Goal: Information Seeking & Learning: Check status

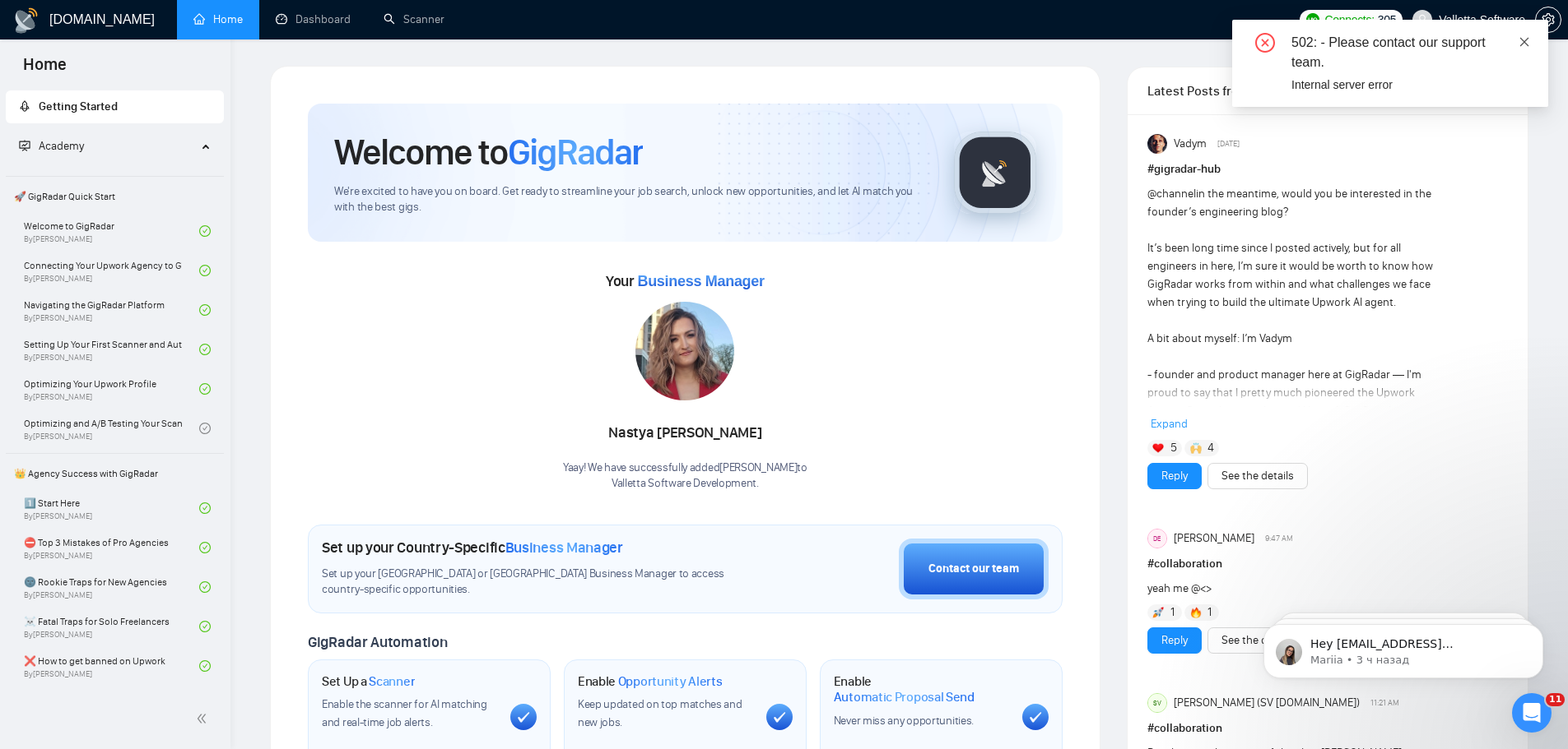
click at [1524, 49] on span at bounding box center [1524, 41] width 11 height 13
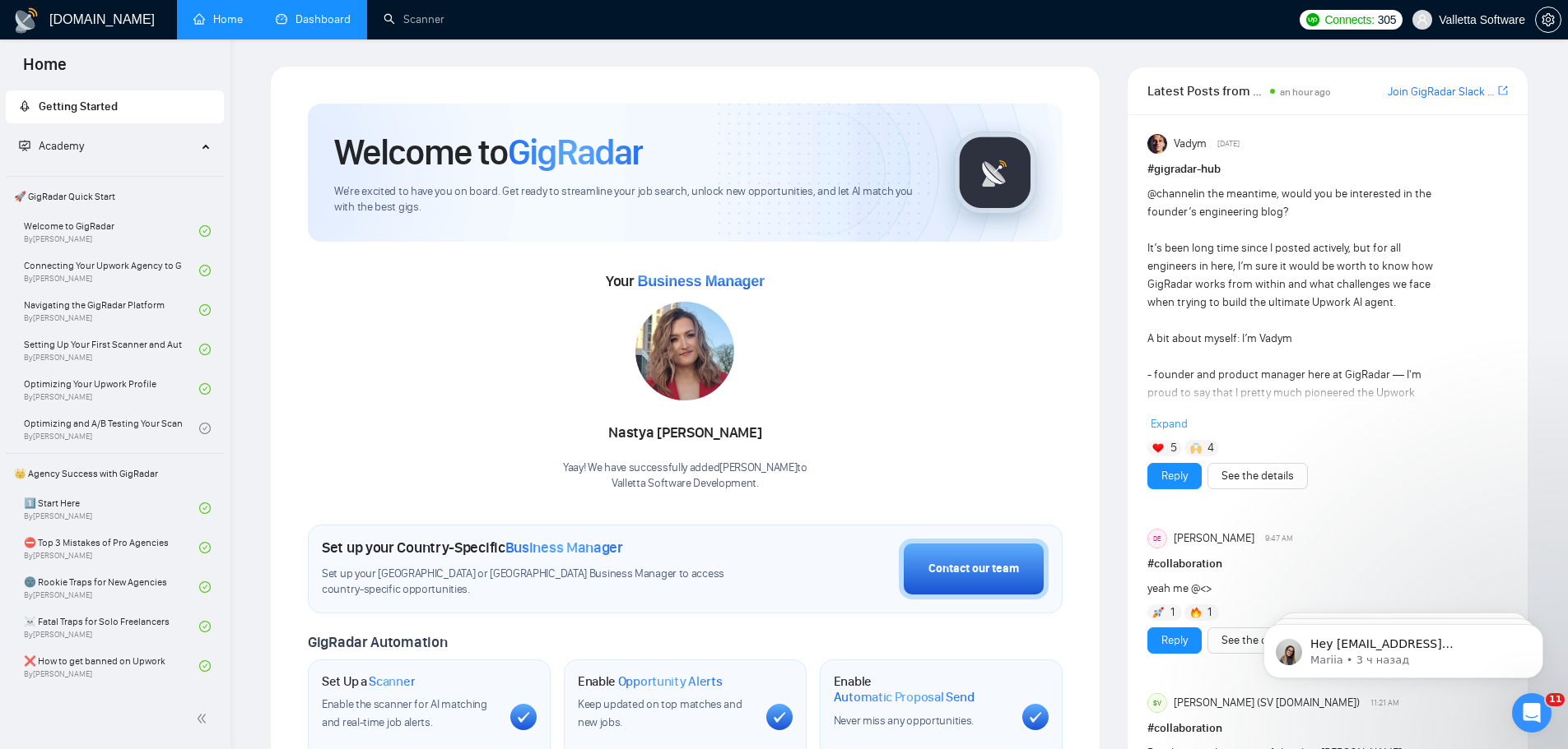
click at [304, 26] on link "Dashboard" at bounding box center [314, 19] width 75 height 14
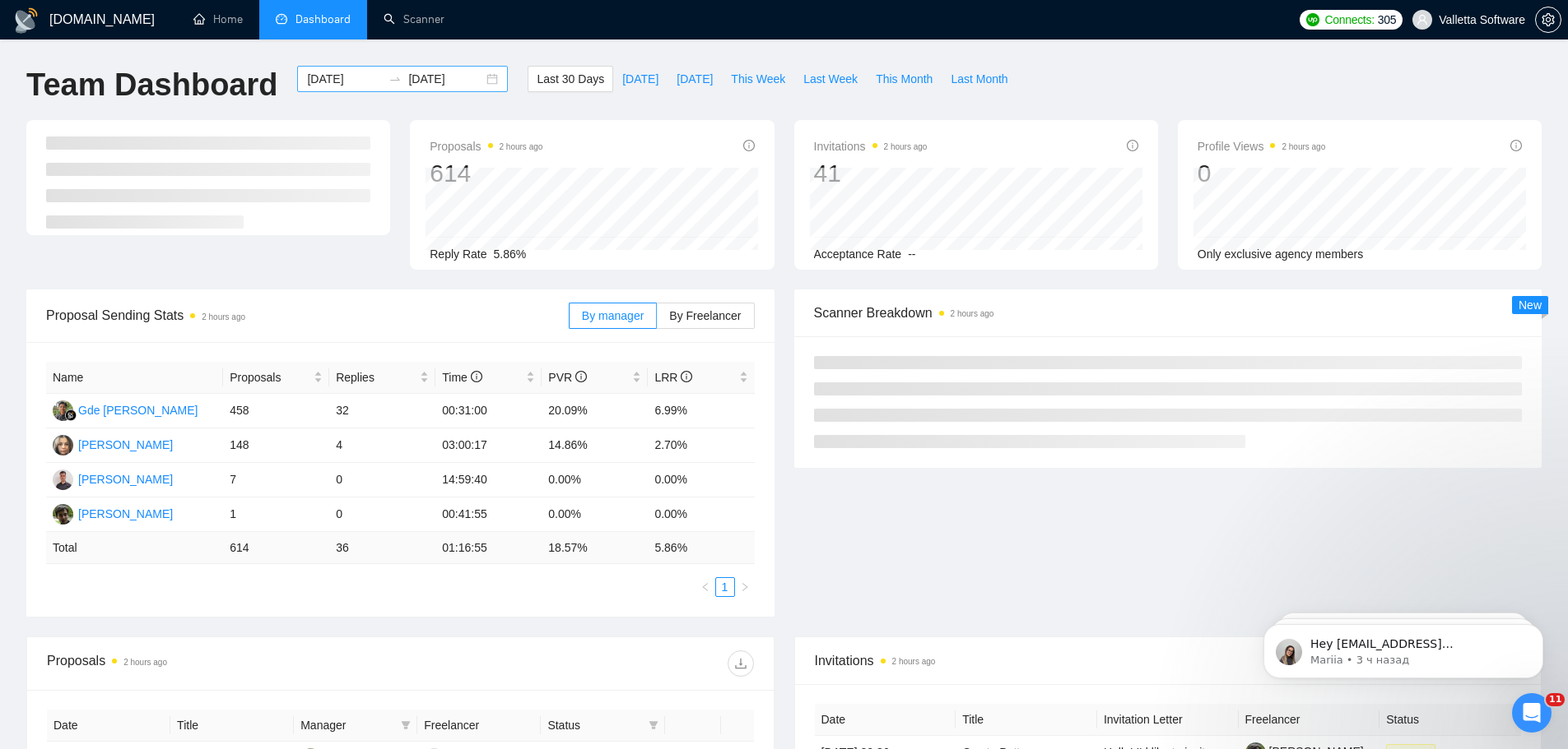
click at [318, 84] on input "[DATE]" at bounding box center [344, 79] width 75 height 18
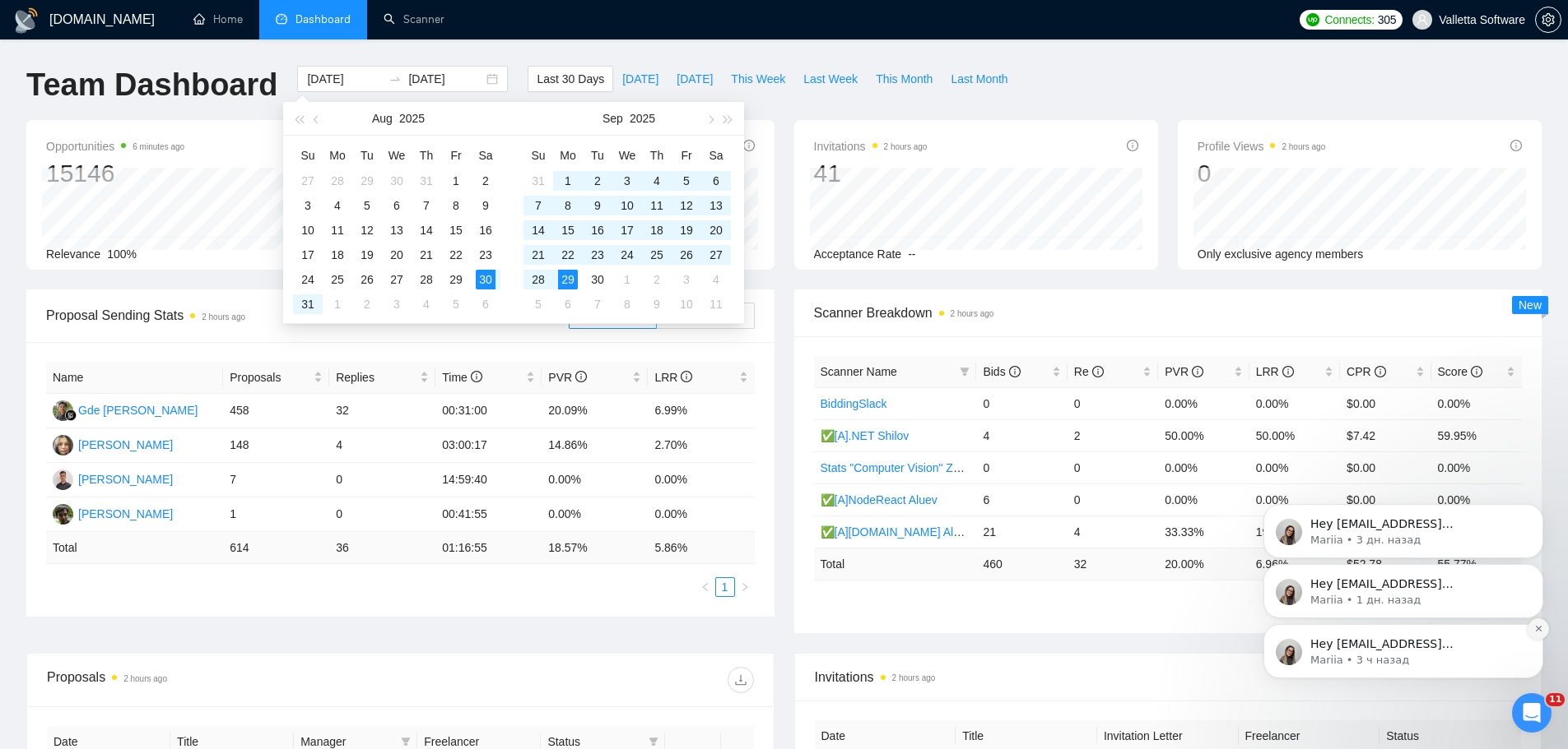
click at [1536, 629] on icon "Dismiss notification" at bounding box center [1538, 629] width 9 height 9
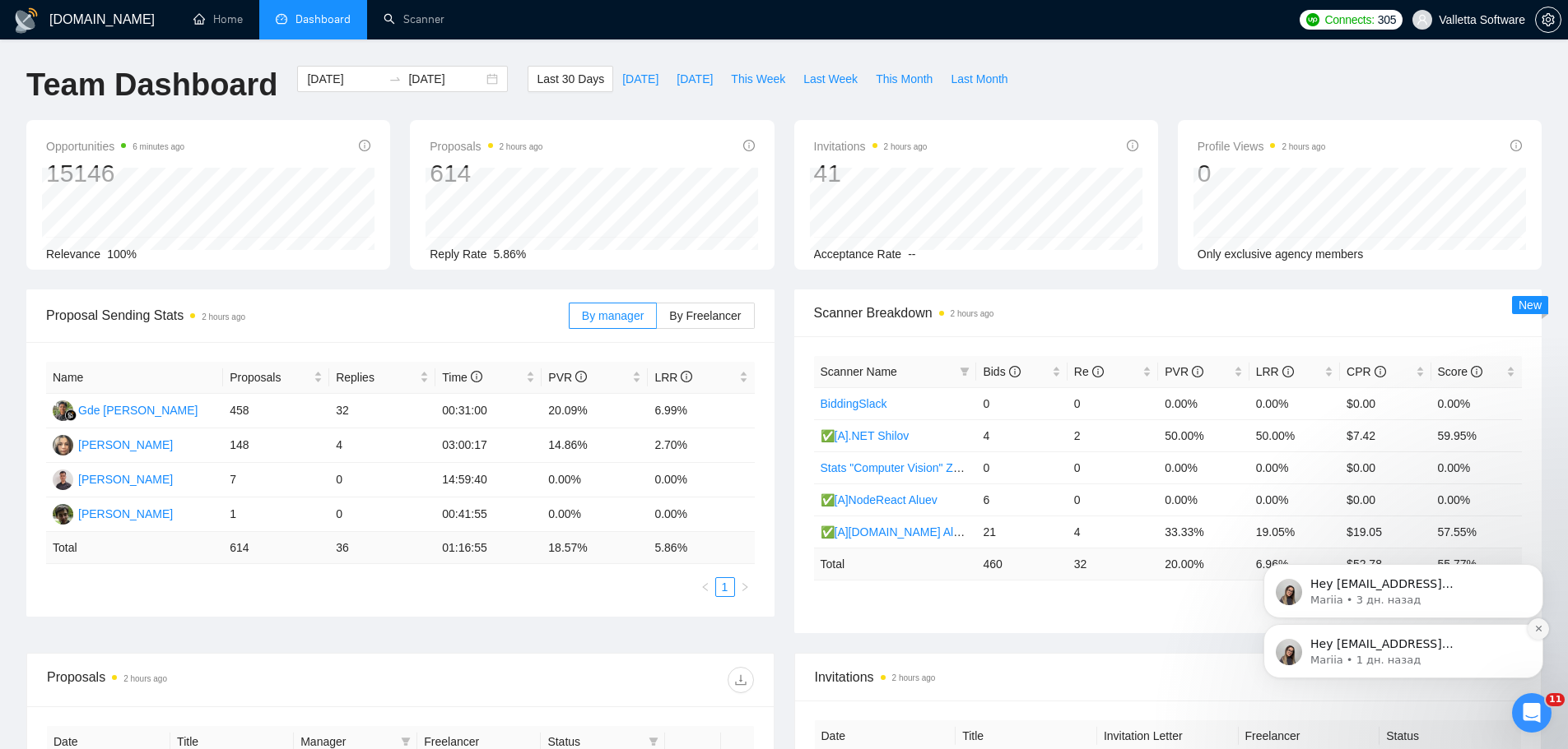
click at [1538, 632] on icon "Dismiss notification" at bounding box center [1538, 629] width 9 height 9
click at [1537, 630] on icon "Dismiss notification" at bounding box center [1537, 629] width 6 height 6
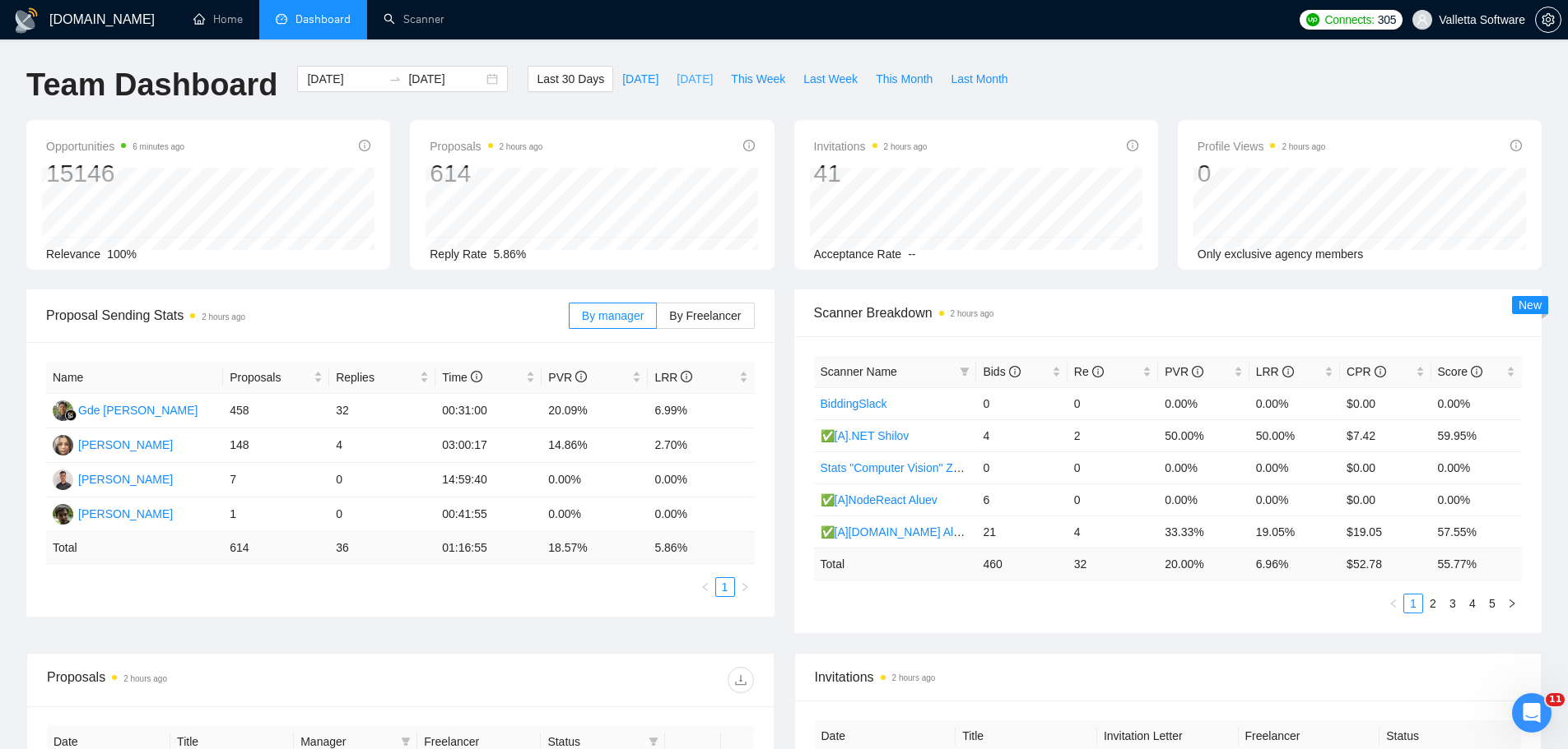
drag, startPoint x: 689, startPoint y: 83, endPoint x: 806, endPoint y: 64, distance: 118.5
click at [690, 83] on span "[DATE]" at bounding box center [695, 79] width 36 height 18
click at [733, 76] on span "This Week" at bounding box center [758, 79] width 55 height 18
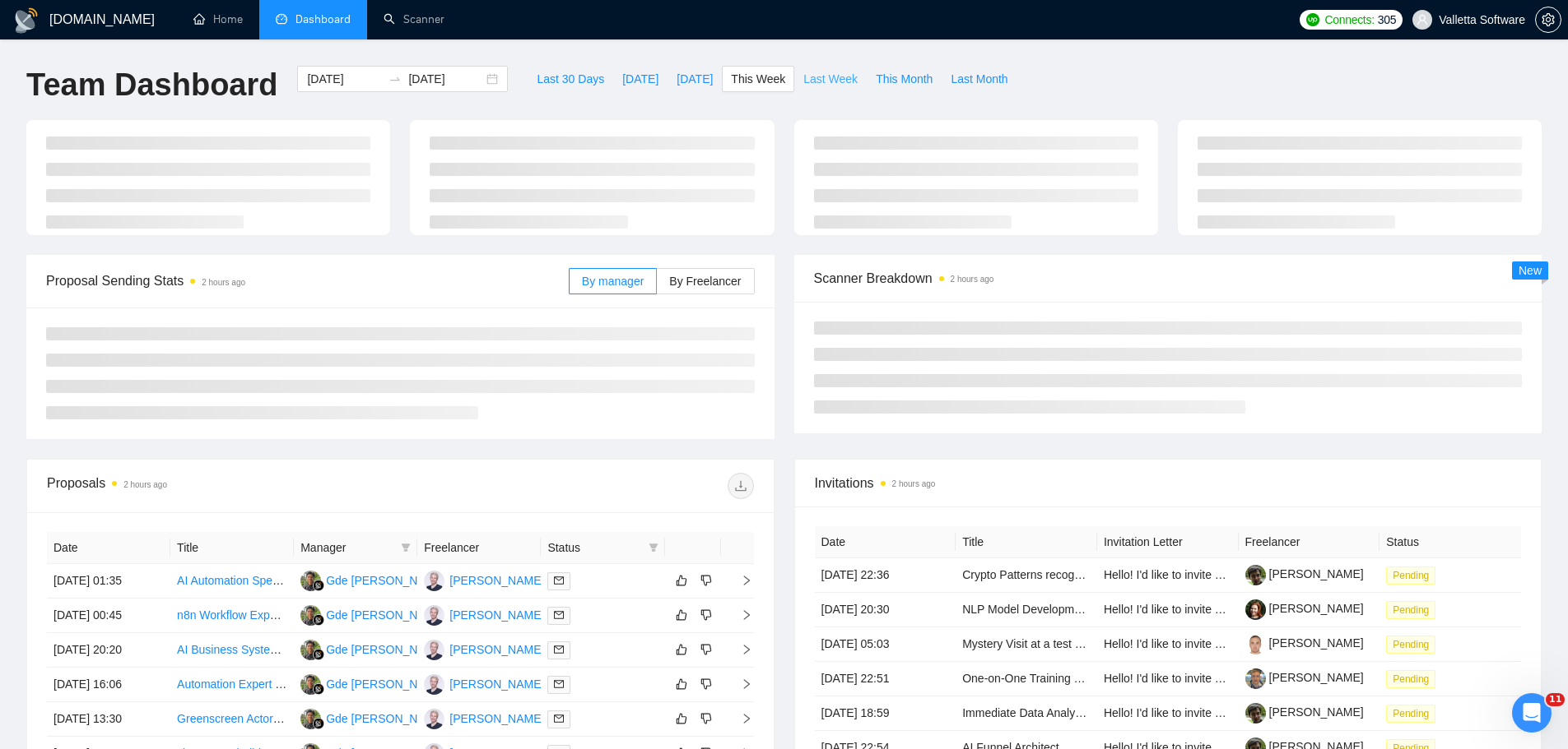
click at [823, 69] on button "Last Week" at bounding box center [830, 79] width 73 height 26
type input "[DATE]"
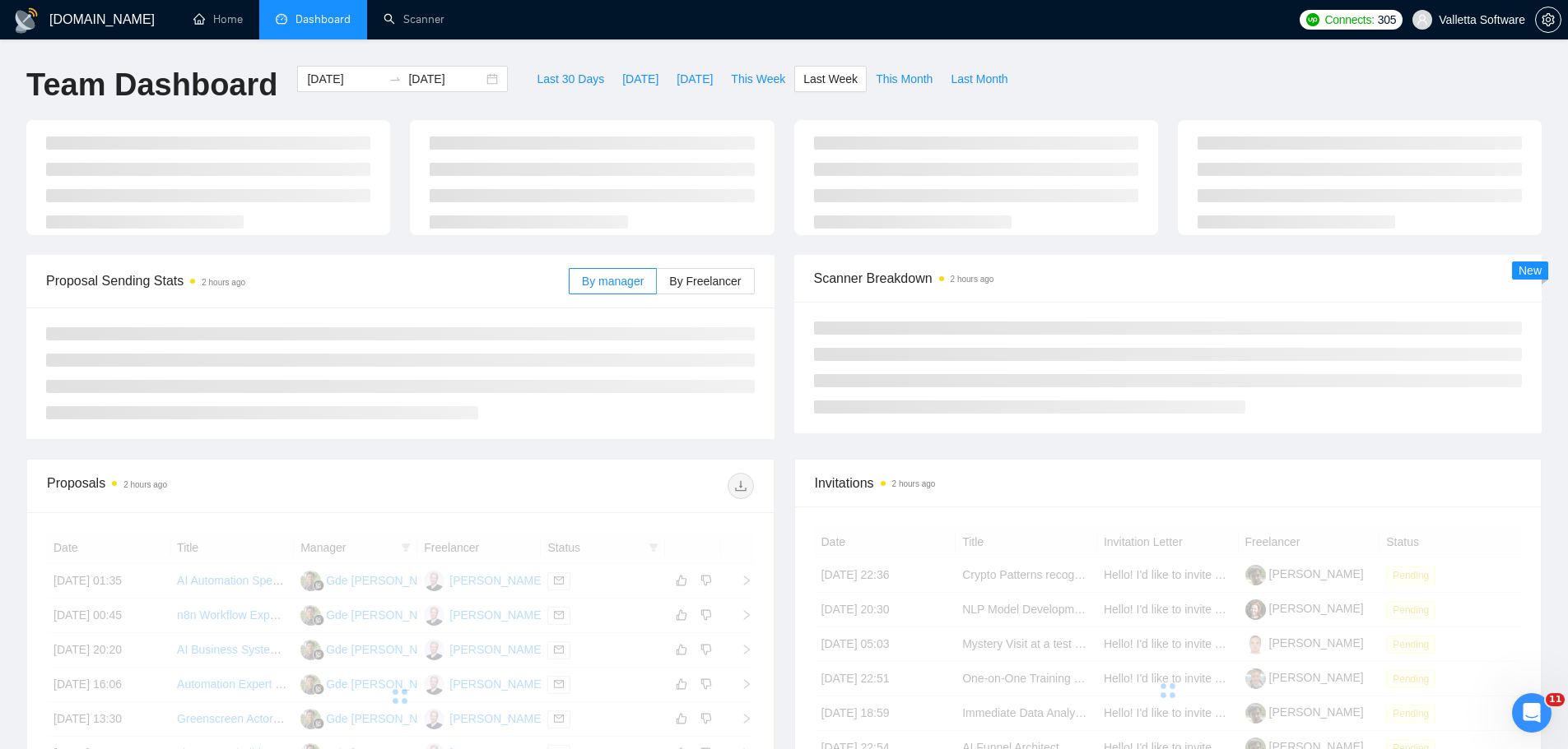
type input "[DATE]"
click at [823, 78] on span "Last Week" at bounding box center [831, 79] width 55 height 18
type input "[DATE]"
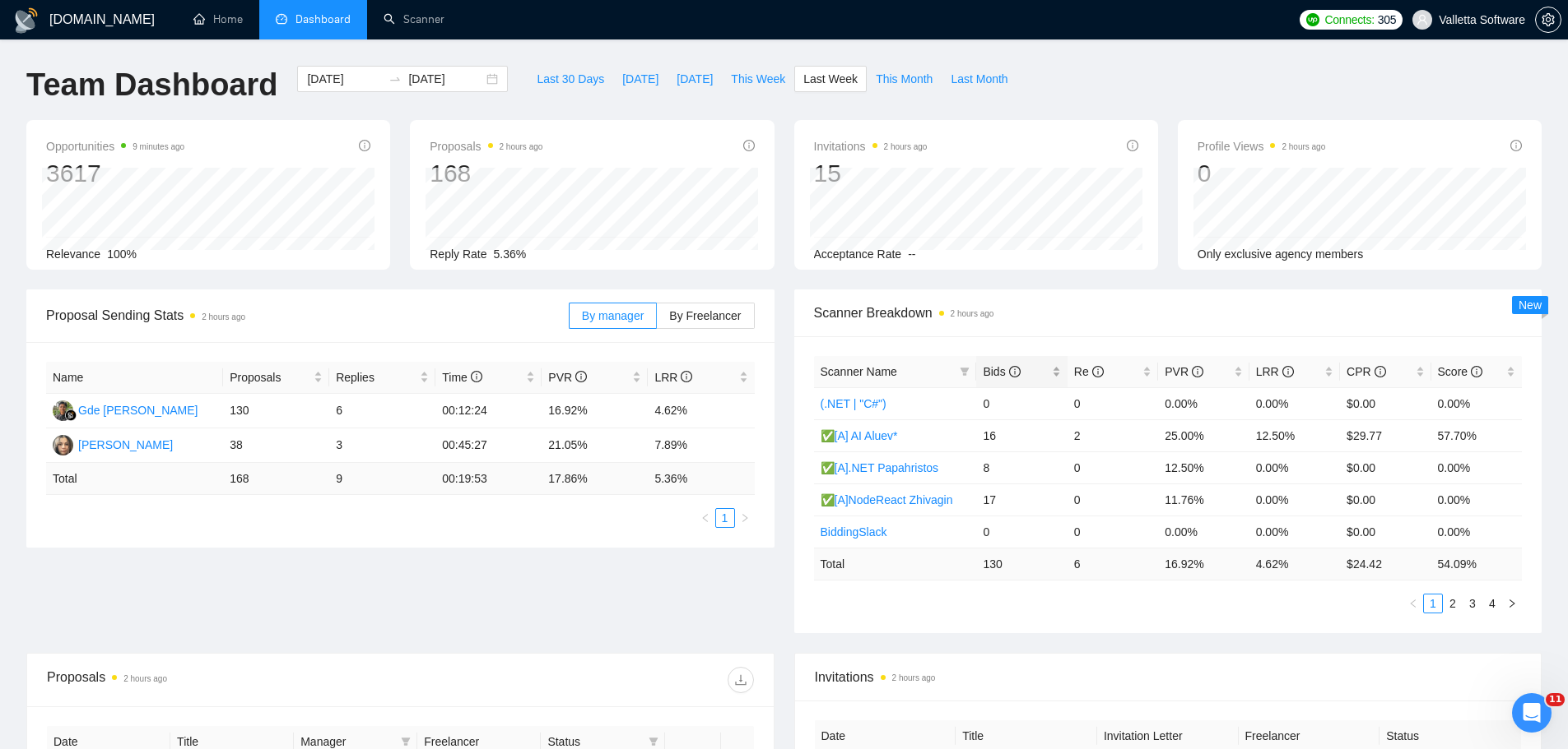
click at [1048, 375] on div "Bids" at bounding box center [1021, 372] width 78 height 18
click at [1454, 603] on link "2" at bounding box center [1452, 603] width 18 height 18
click at [1430, 608] on link "1" at bounding box center [1432, 603] width 18 height 18
click at [587, 86] on button "Last 30 Days" at bounding box center [570, 79] width 85 height 26
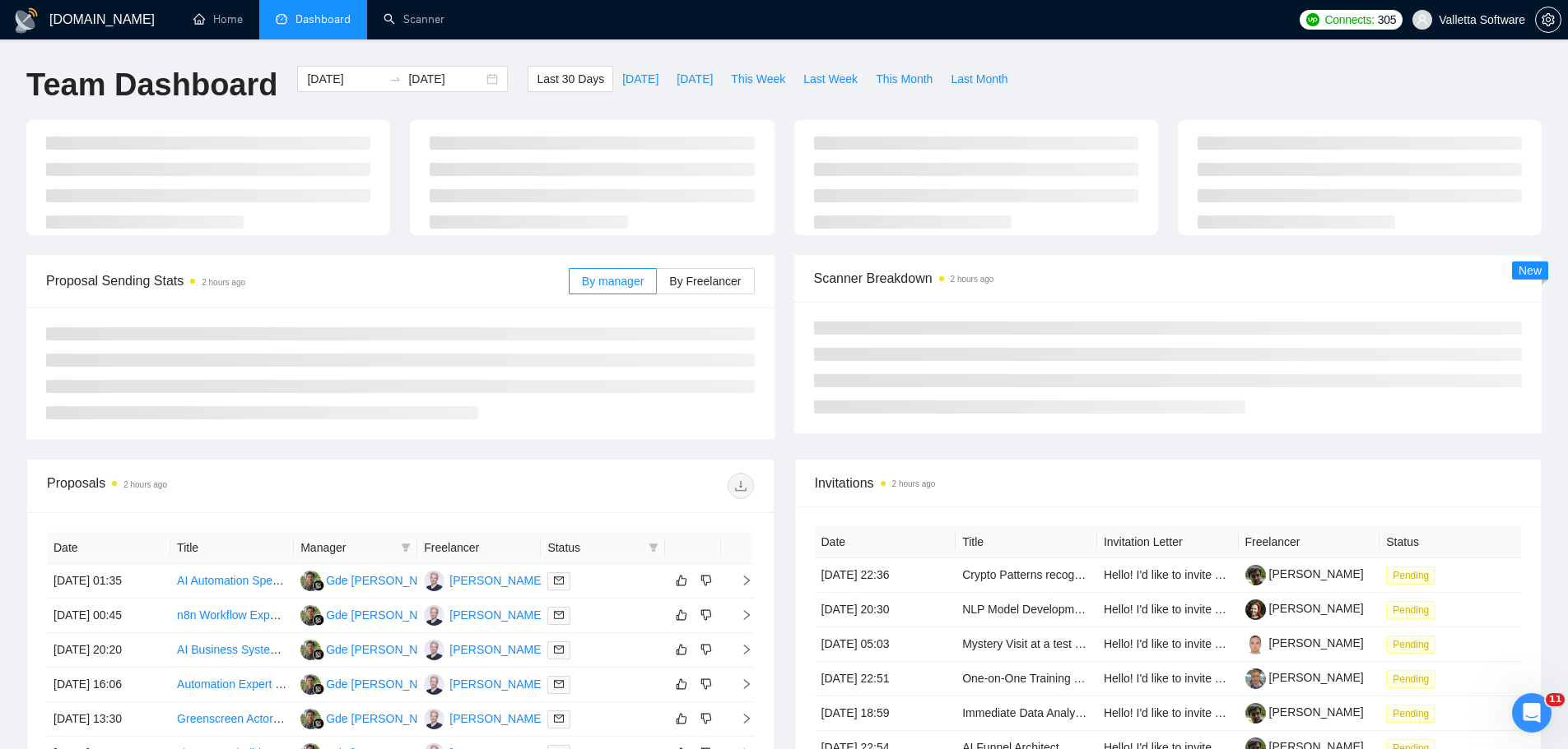
type input "[DATE]"
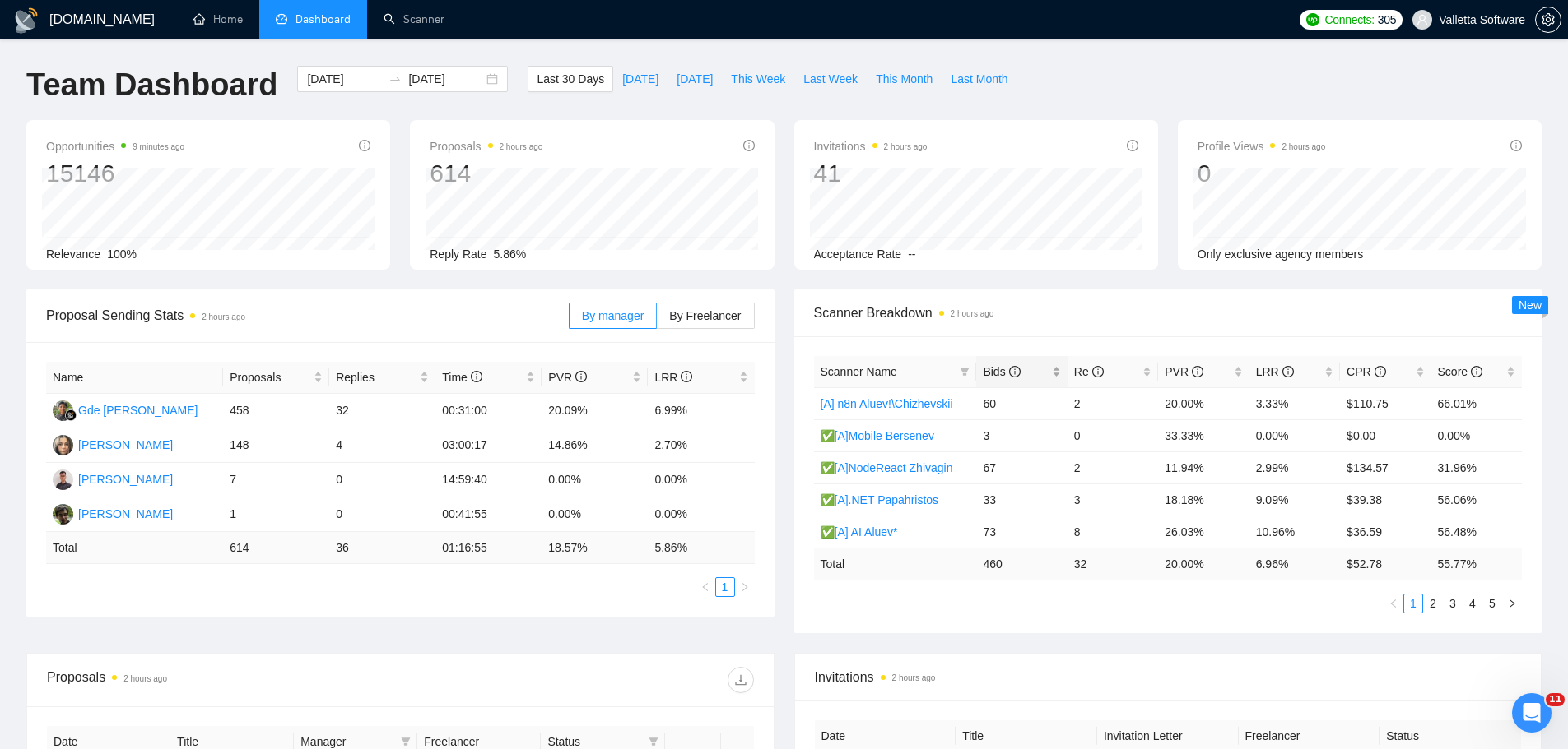
click at [1030, 368] on span "Bids" at bounding box center [1015, 372] width 65 height 18
drag, startPoint x: 1295, startPoint y: 405, endPoint x: 962, endPoint y: 398, distance: 333.1
click at [962, 398] on tr "✅[A] AI Aluev* 73 8 26.03% 10.96% $36.59 56.48%" at bounding box center [1168, 404] width 708 height 32
click at [1430, 602] on link "2" at bounding box center [1432, 603] width 18 height 18
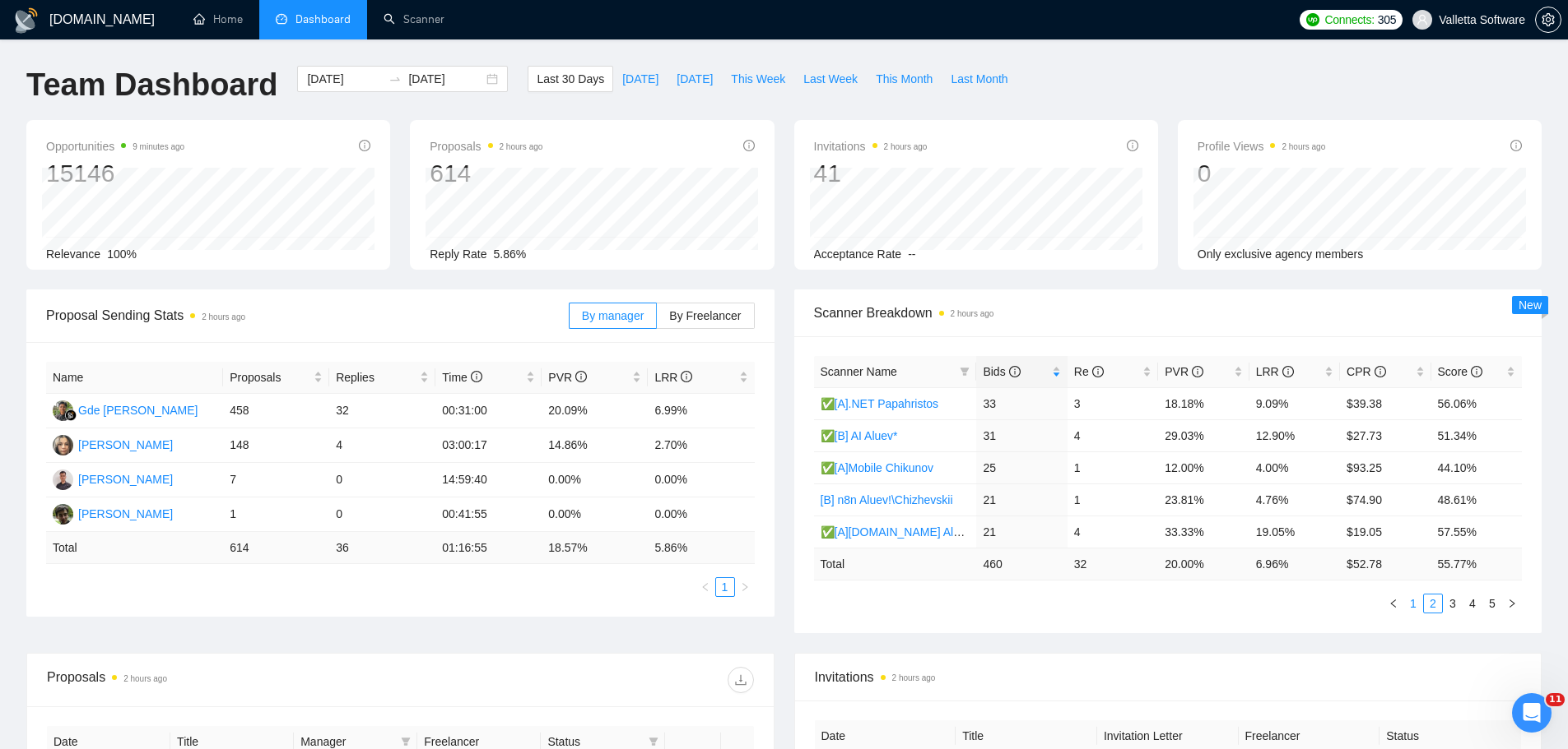
click at [1410, 609] on link "1" at bounding box center [1412, 603] width 18 height 18
copy link "AI Aluev*"
drag, startPoint x: 906, startPoint y: 400, endPoint x: 857, endPoint y: 396, distance: 49.2
click at [857, 396] on td "✅[A] AI Aluev*" at bounding box center [896, 404] width 163 height 32
click at [972, 373] on span at bounding box center [964, 372] width 16 height 25
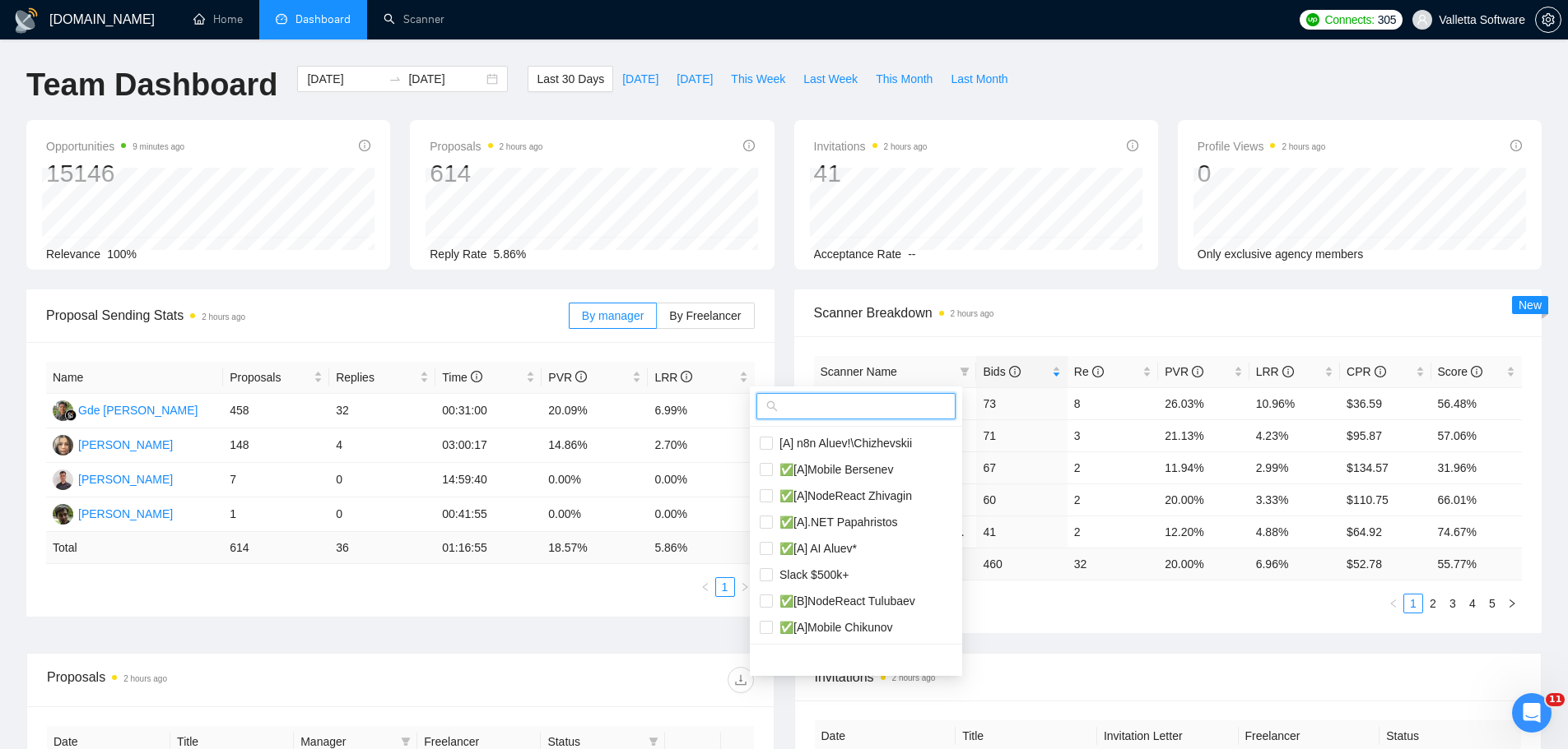
click at [906, 401] on input "text" at bounding box center [863, 406] width 165 height 18
paste input "AI Aluev*"
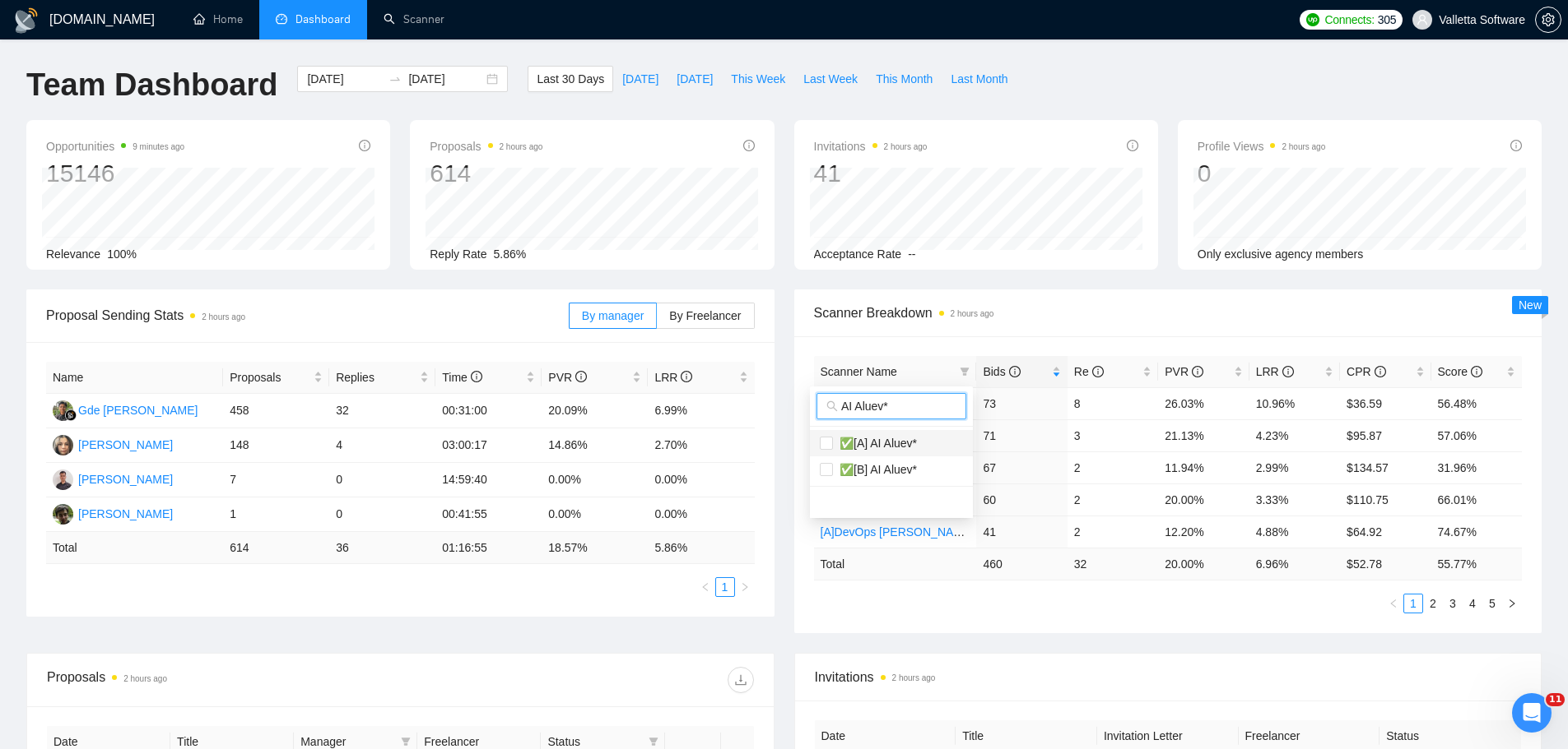
type input "AI Aluev*"
drag, startPoint x: 926, startPoint y: 441, endPoint x: 923, endPoint y: 455, distance: 14.3
click at [925, 442] on span "✅[A] AI Aluev*" at bounding box center [891, 443] width 144 height 18
checkbox input "true"
click at [922, 461] on li "✅[B] AI Aluev*" at bounding box center [891, 470] width 163 height 26
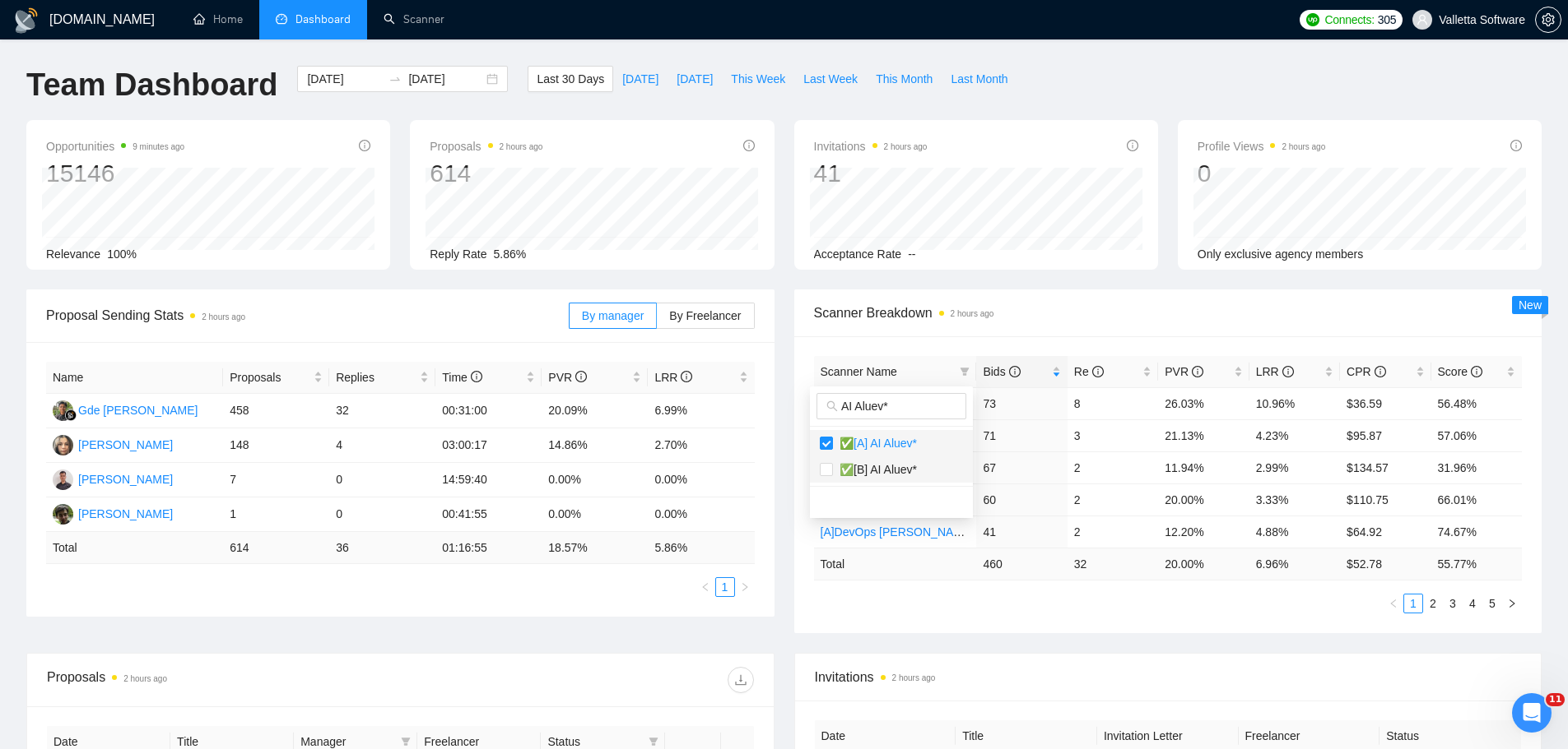
checkbox input "true"
click at [981, 330] on div "Scanner Breakdown 2 hours ago" at bounding box center [1168, 313] width 708 height 47
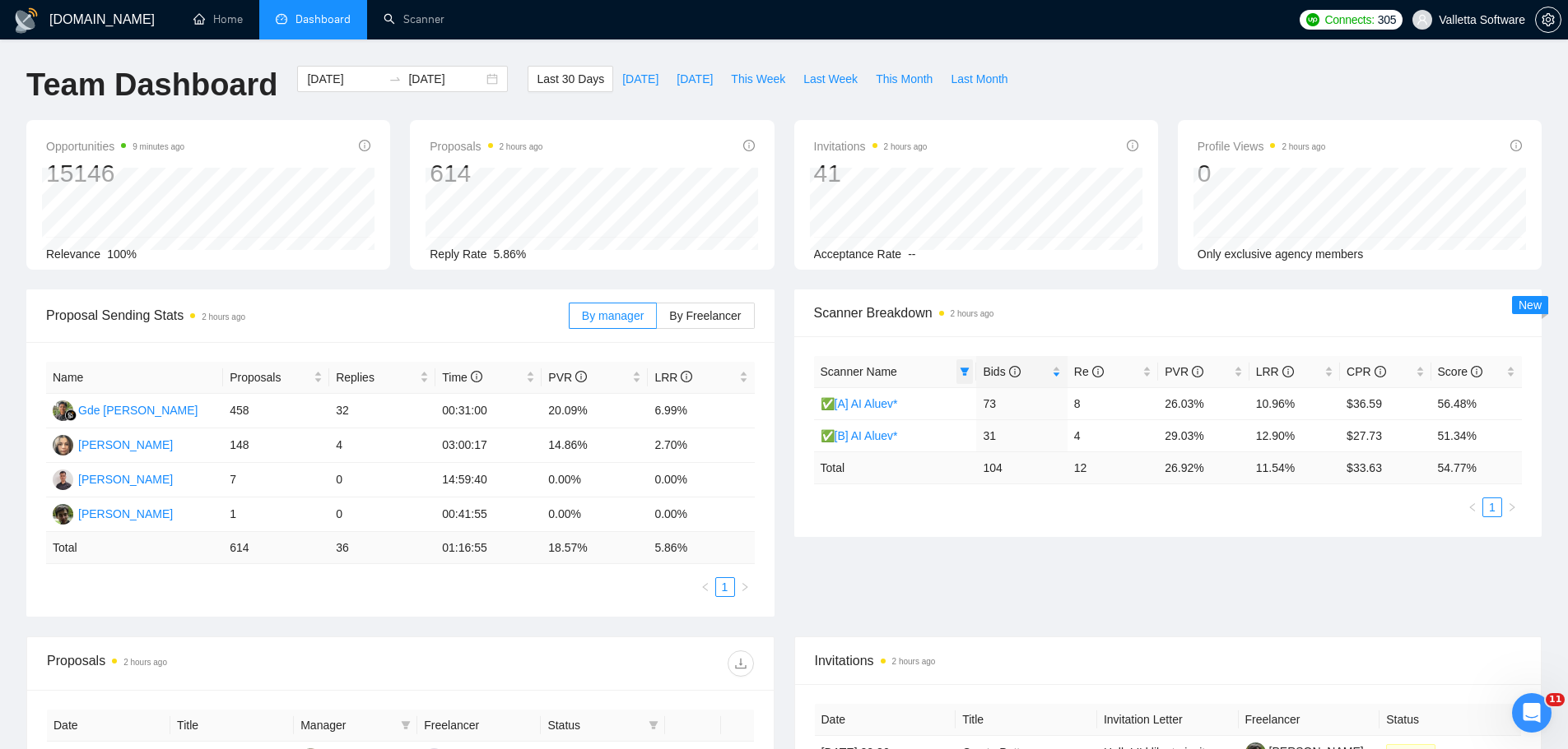
click at [958, 374] on span at bounding box center [964, 372] width 16 height 25
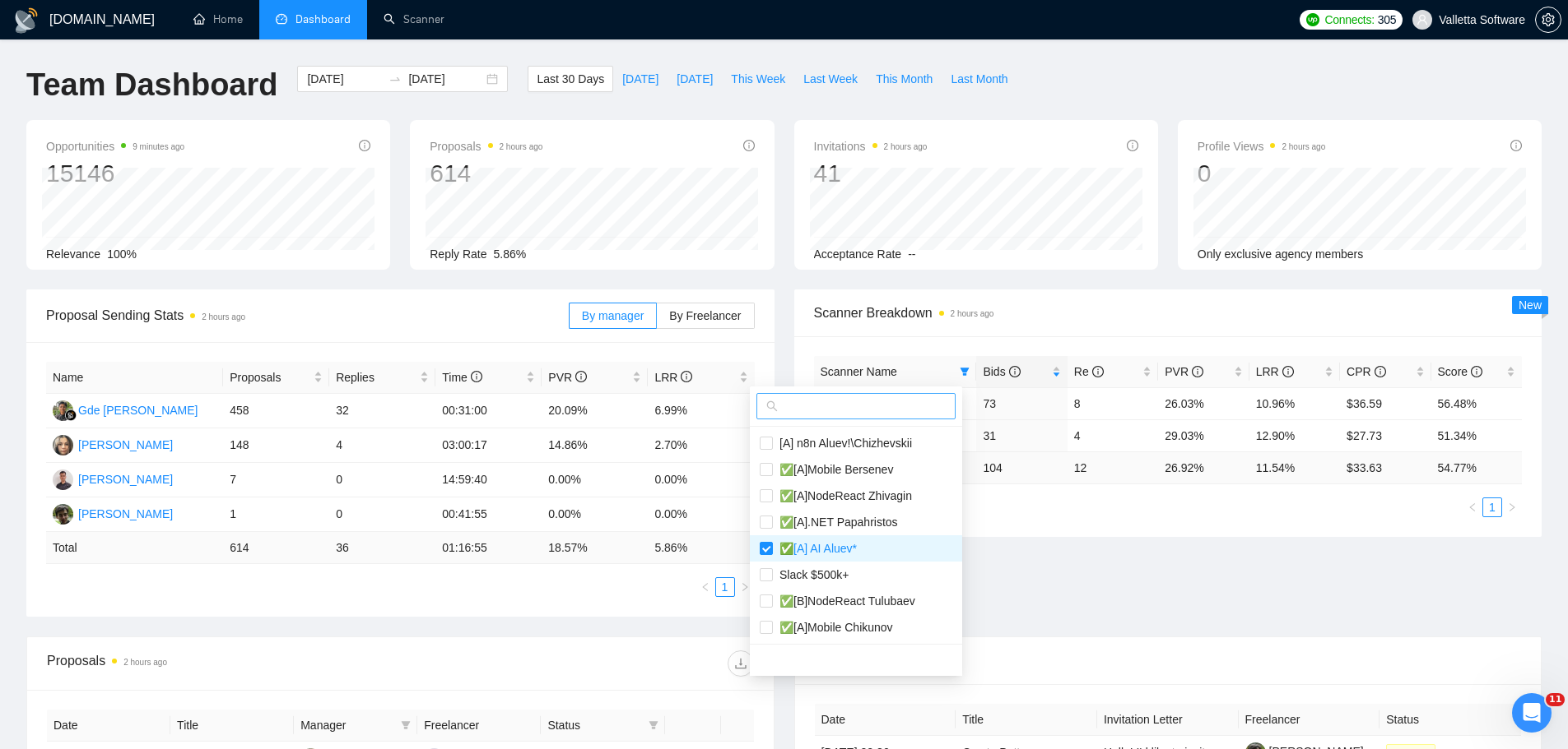
click at [844, 417] on span at bounding box center [855, 406] width 199 height 26
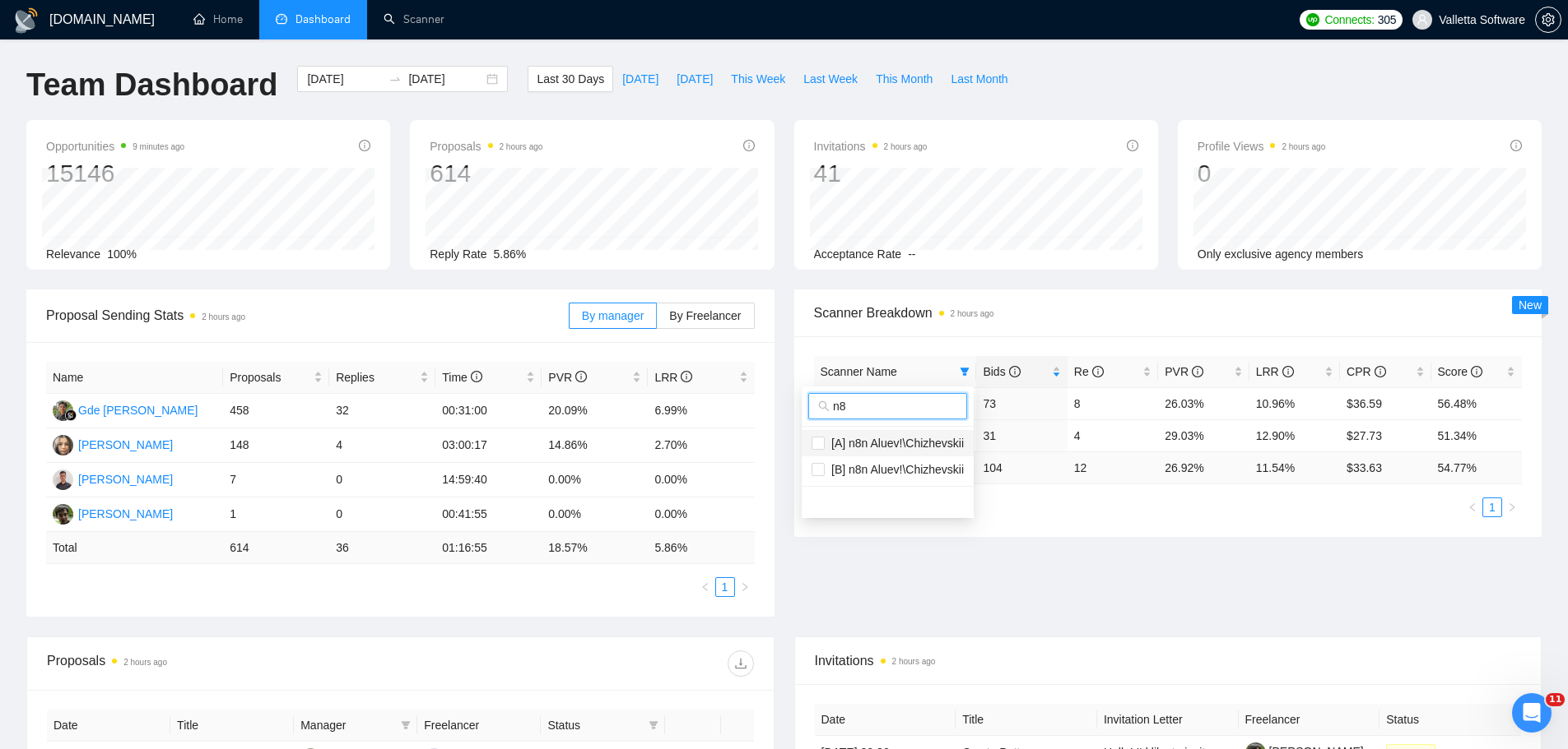
type input "n8"
click at [887, 452] on span "[A] n8n Aluev!\Chizhevskii" at bounding box center [888, 443] width 152 height 18
checkbox input "true"
click at [882, 473] on span "[B] n8n Aluev!\Chizhevskii" at bounding box center [894, 469] width 139 height 13
checkbox input "true"
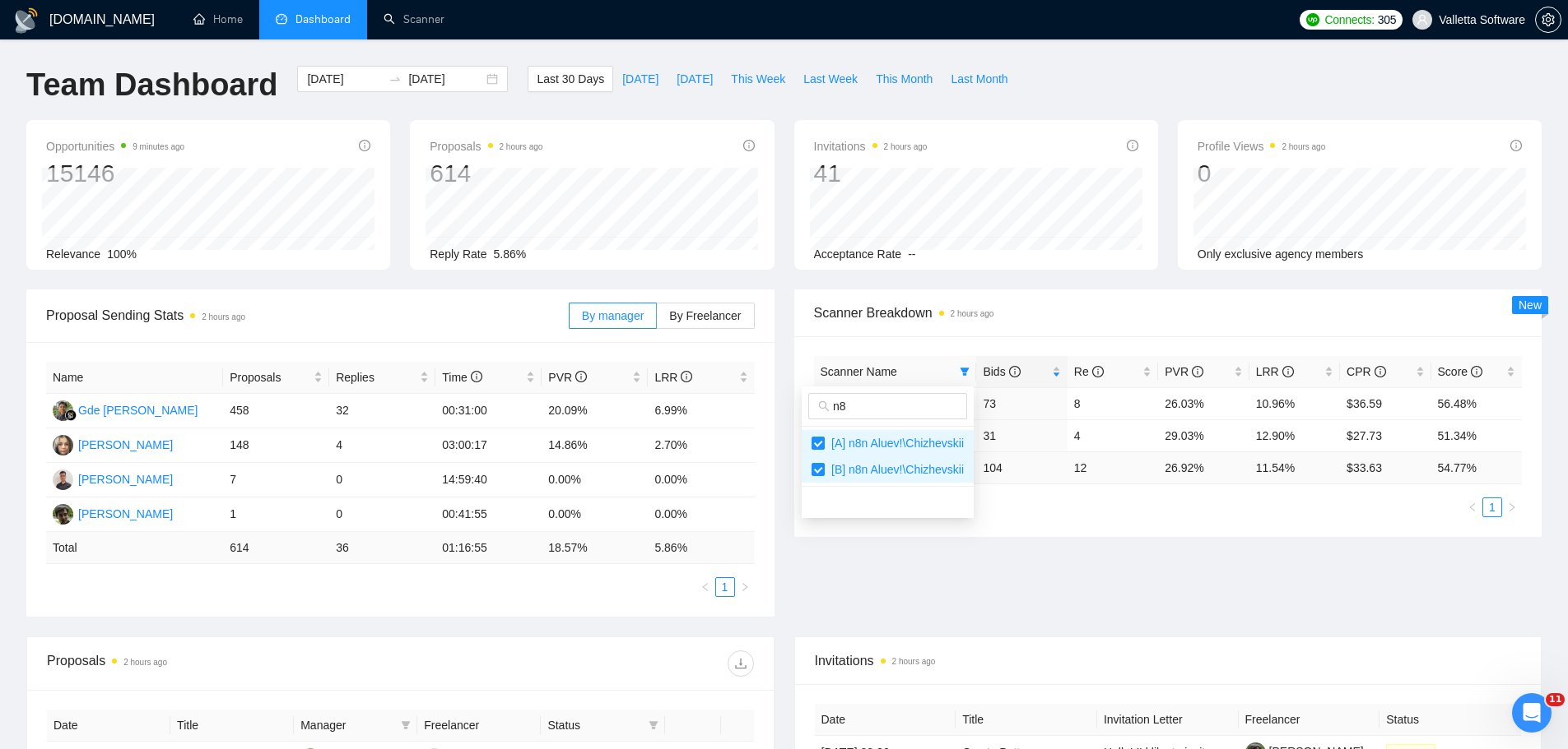
click at [981, 576] on div "Proposal Sending Stats 2 hours ago By manager By Freelancer Name Proposals Repl…" at bounding box center [784, 463] width 1535 height 347
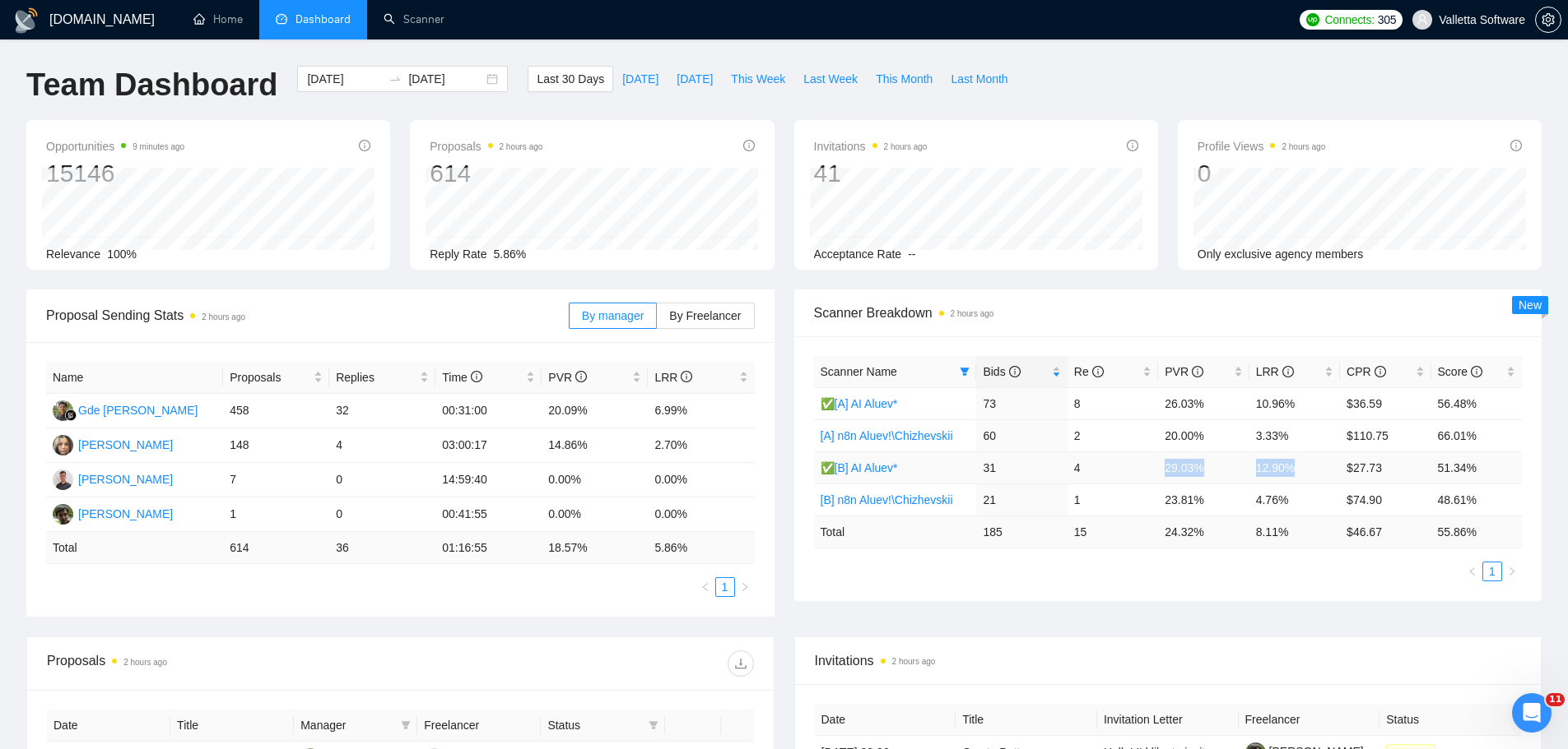
drag, startPoint x: 1277, startPoint y: 466, endPoint x: 1164, endPoint y: 473, distance: 113.2
click at [1164, 473] on tr "✅[B] AI Aluev* 31 4 29.03% 12.90% $27.73 51.34%" at bounding box center [1168, 468] width 708 height 32
click at [677, 73] on span "[DATE]" at bounding box center [695, 79] width 36 height 18
click at [753, 82] on span "This Week" at bounding box center [758, 79] width 55 height 18
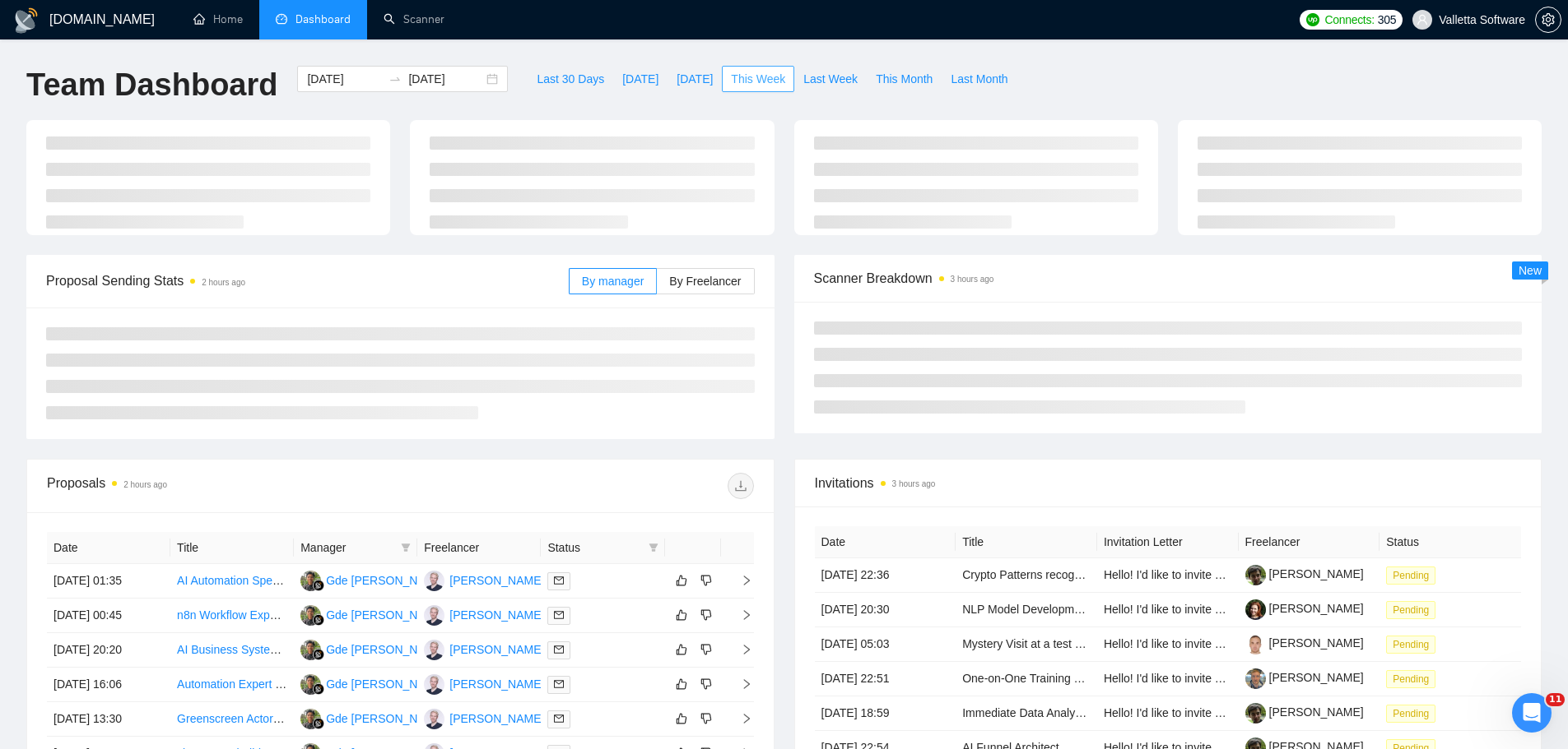
type input "[DATE]"
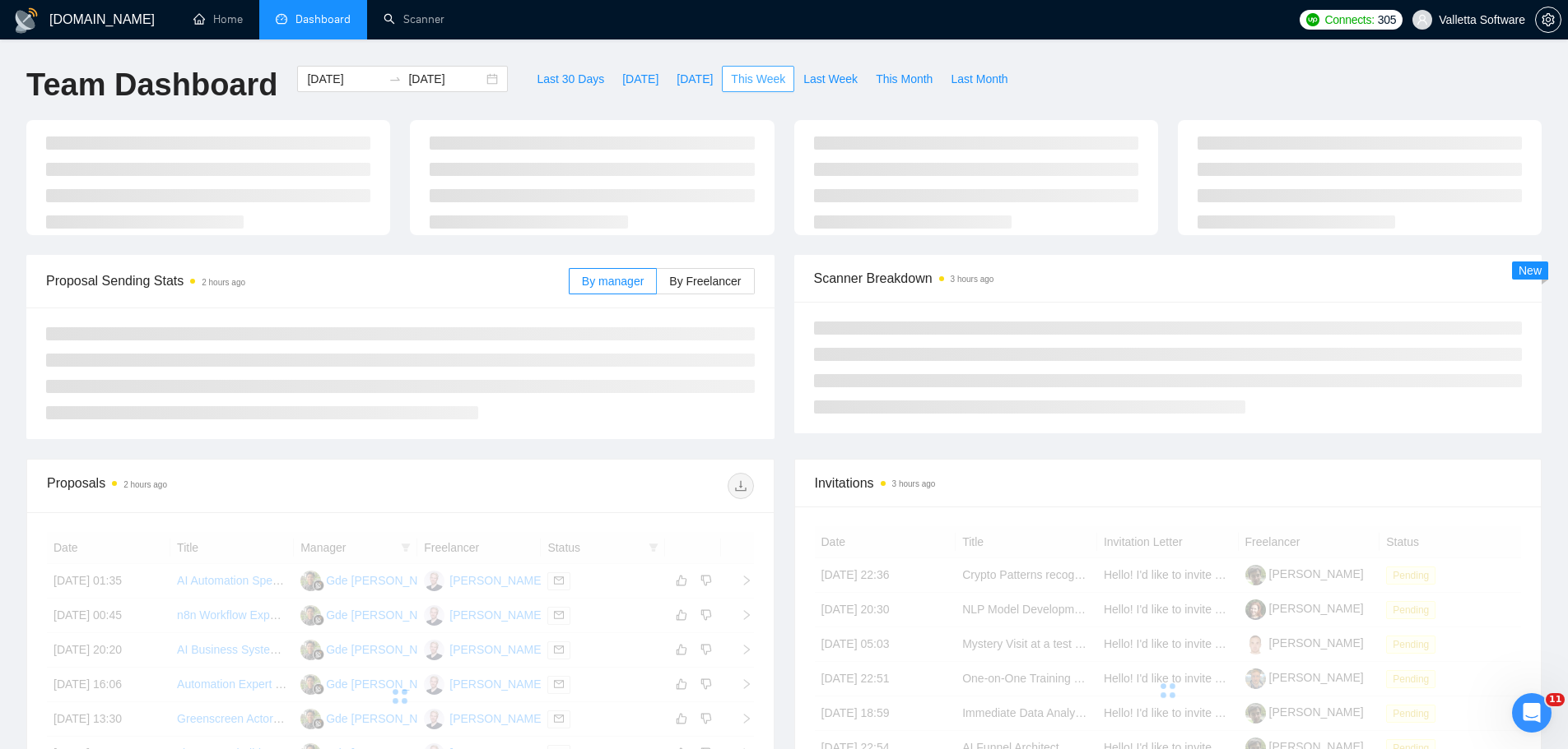
type input "[DATE]"
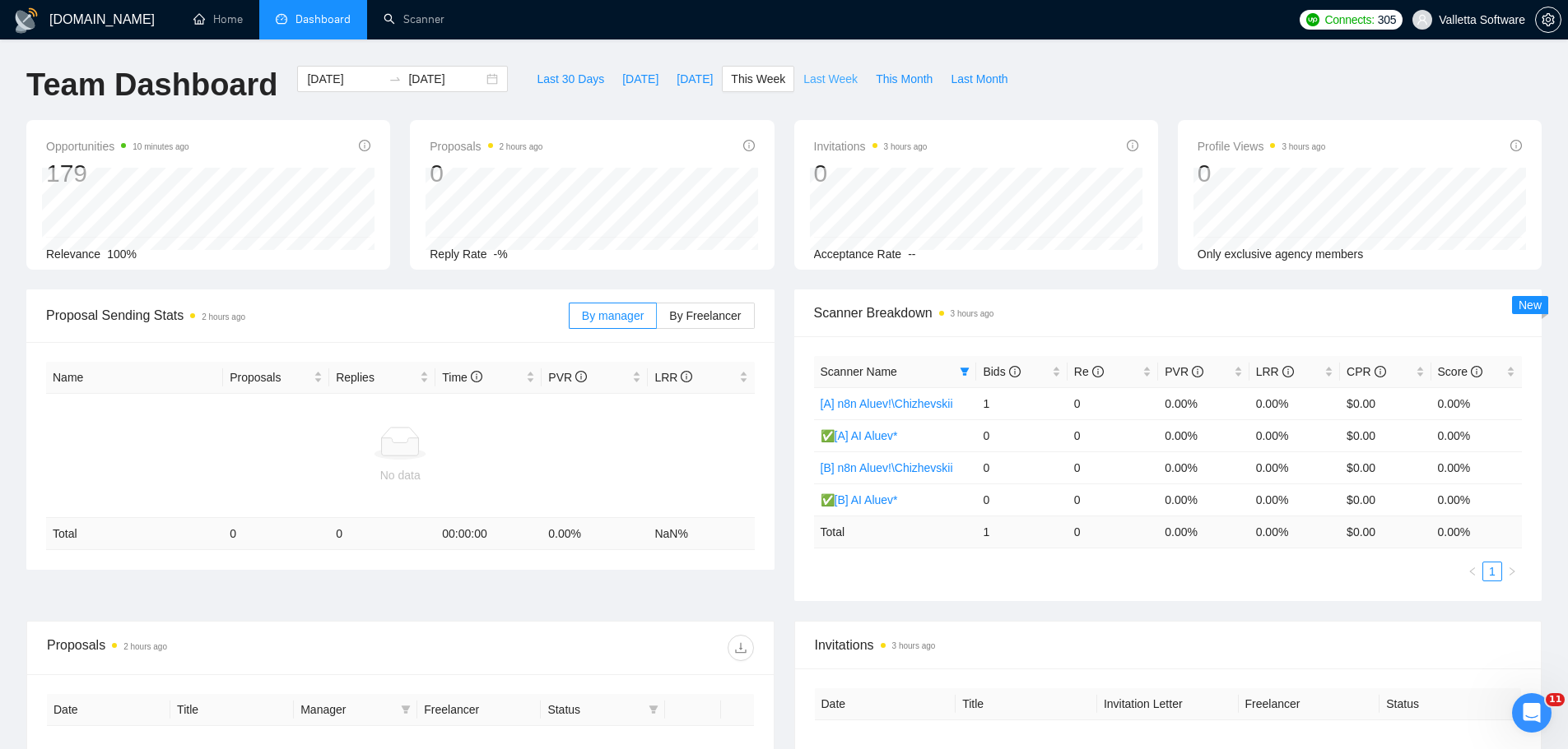
click at [803, 72] on span "Last Week" at bounding box center [831, 79] width 55 height 18
type input "[DATE]"
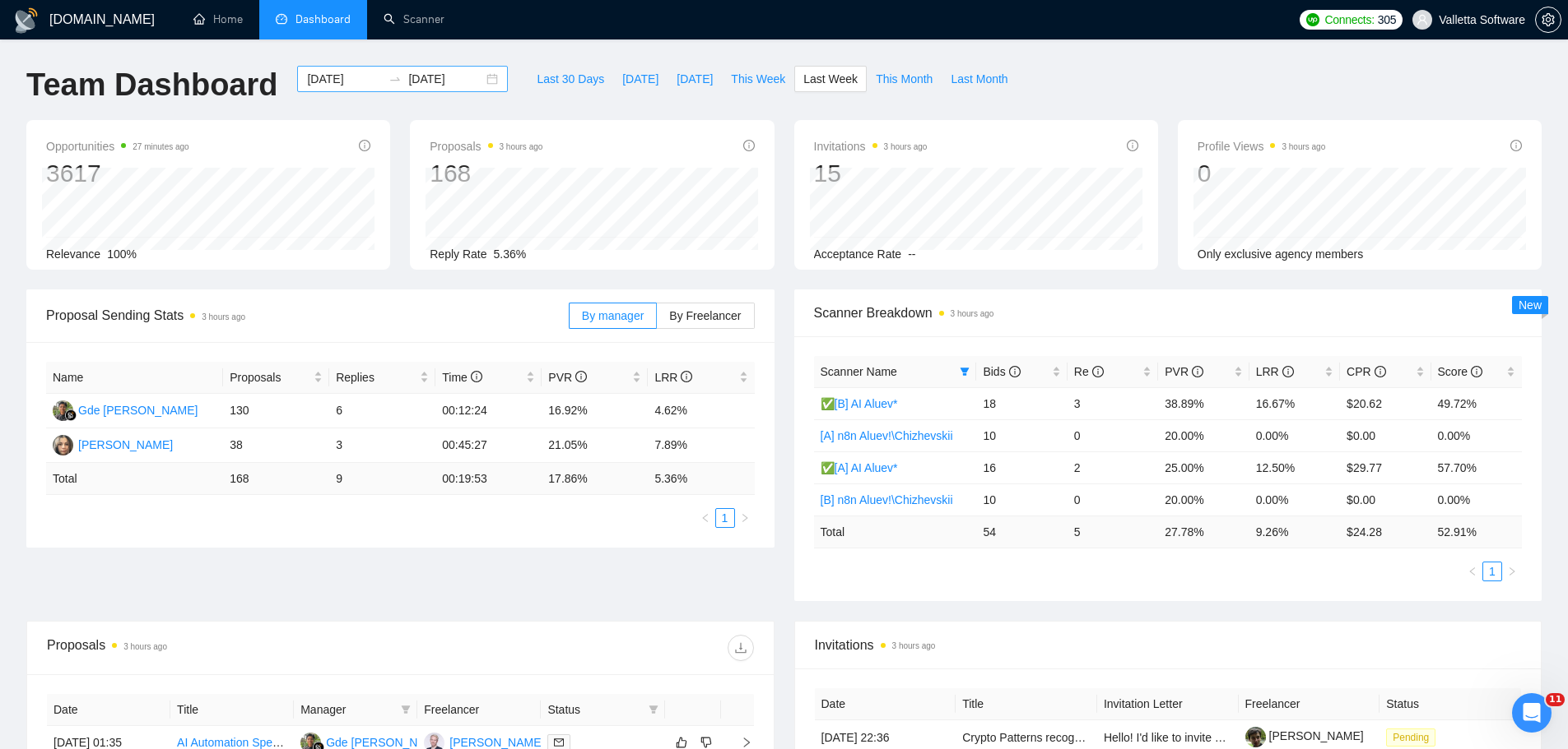
click at [341, 80] on input "[DATE]" at bounding box center [344, 79] width 75 height 18
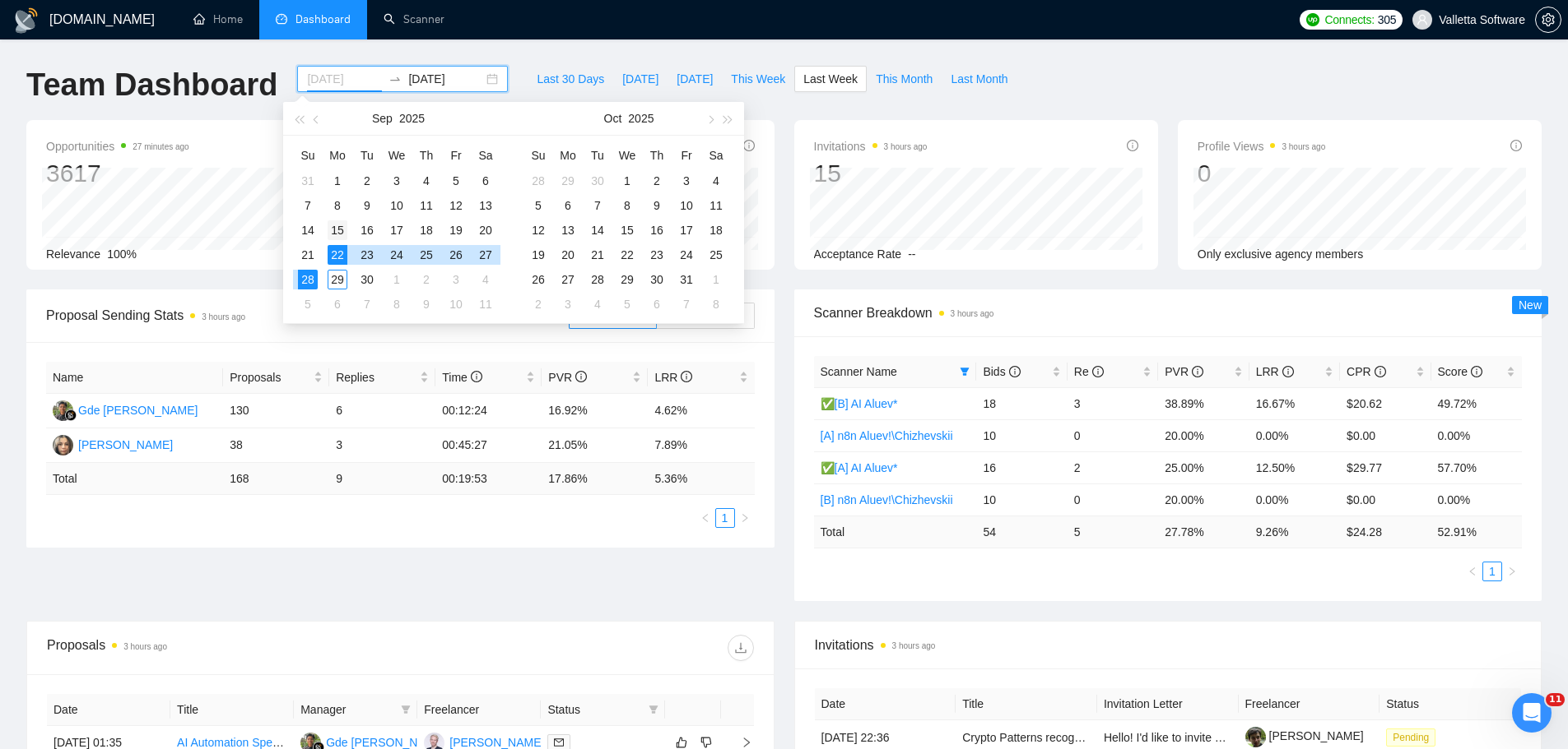
type input "[DATE]"
drag, startPoint x: 336, startPoint y: 237, endPoint x: 308, endPoint y: 255, distance: 33.3
click at [336, 237] on div "15" at bounding box center [337, 230] width 20 height 20
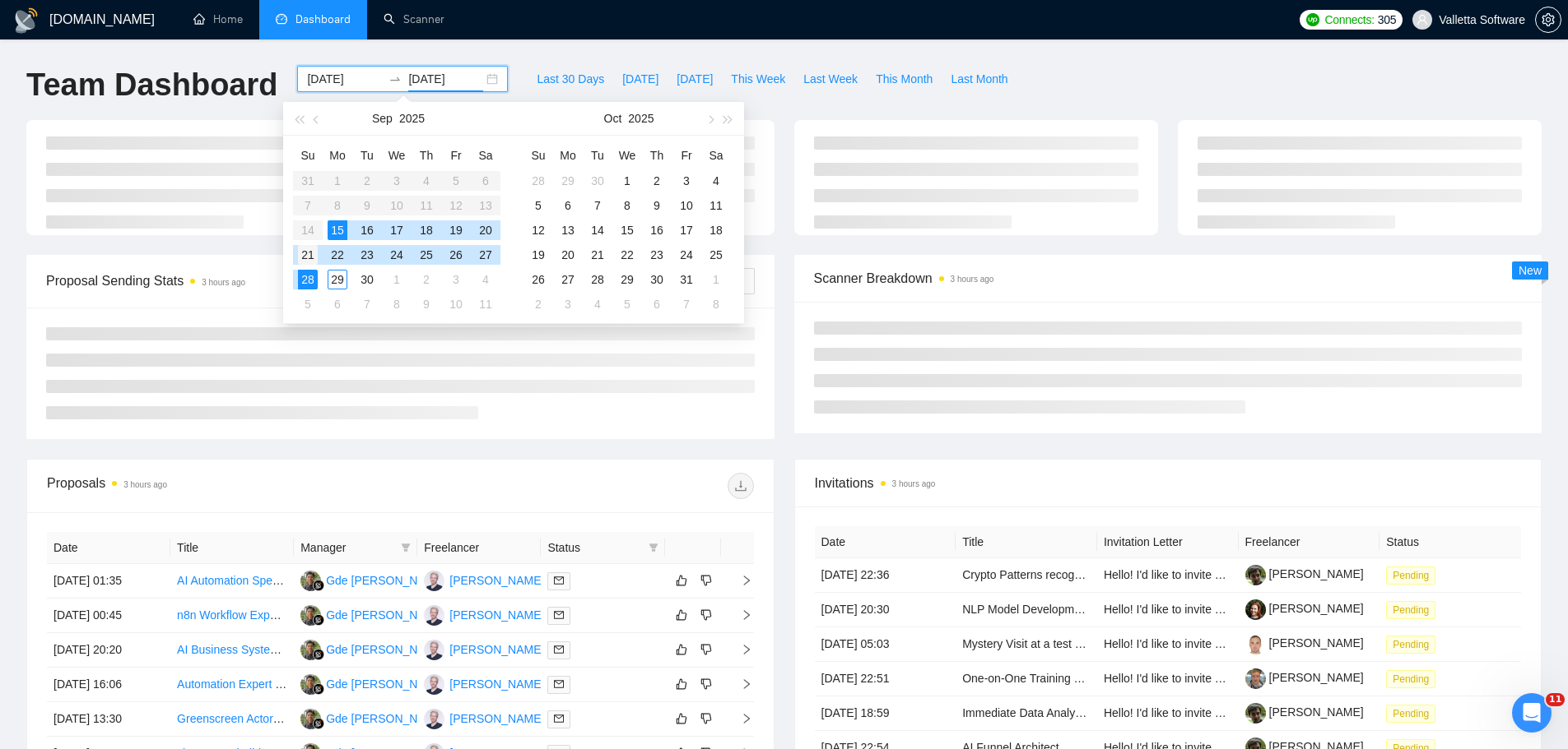
click at [308, 255] on div "21" at bounding box center [308, 255] width 20 height 20
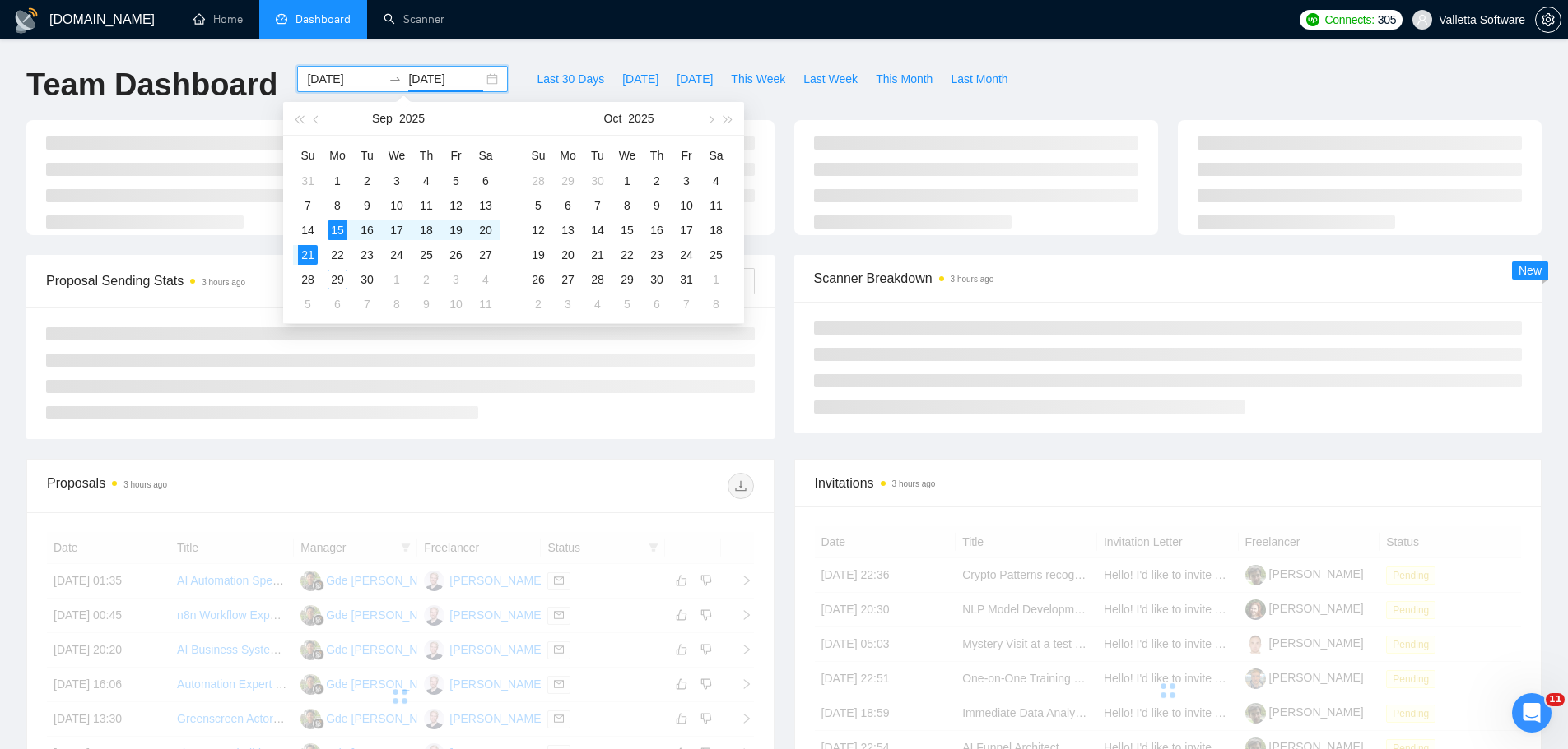
type input "[DATE]"
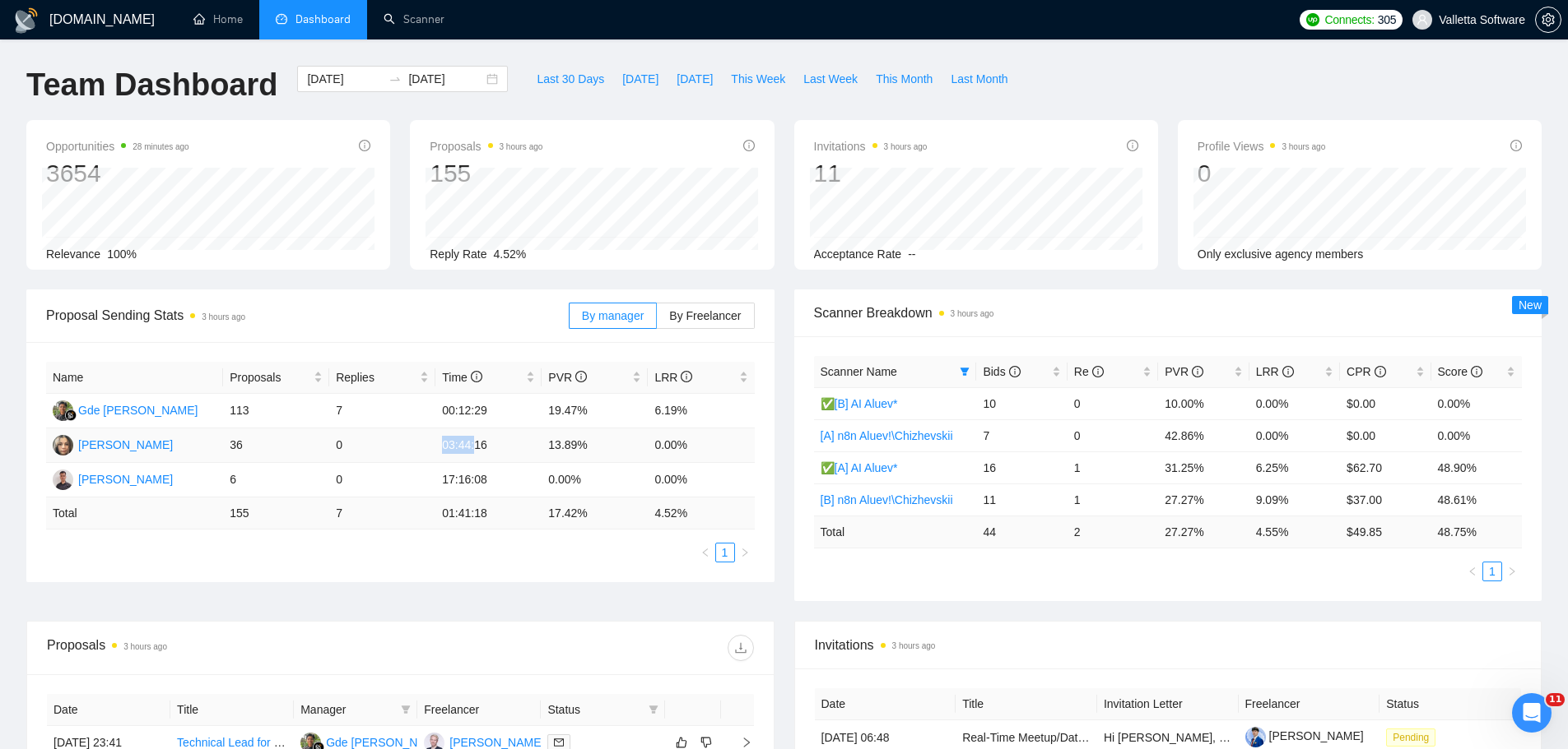
drag, startPoint x: 457, startPoint y: 449, endPoint x: 471, endPoint y: 448, distance: 14.0
click at [471, 448] on td "03:44:16" at bounding box center [489, 446] width 106 height 34
drag, startPoint x: 546, startPoint y: 447, endPoint x: 615, endPoint y: 443, distance: 69.1
click at [615, 443] on td "13.89%" at bounding box center [595, 446] width 106 height 34
click at [1024, 372] on span "Bids" at bounding box center [1015, 372] width 65 height 18
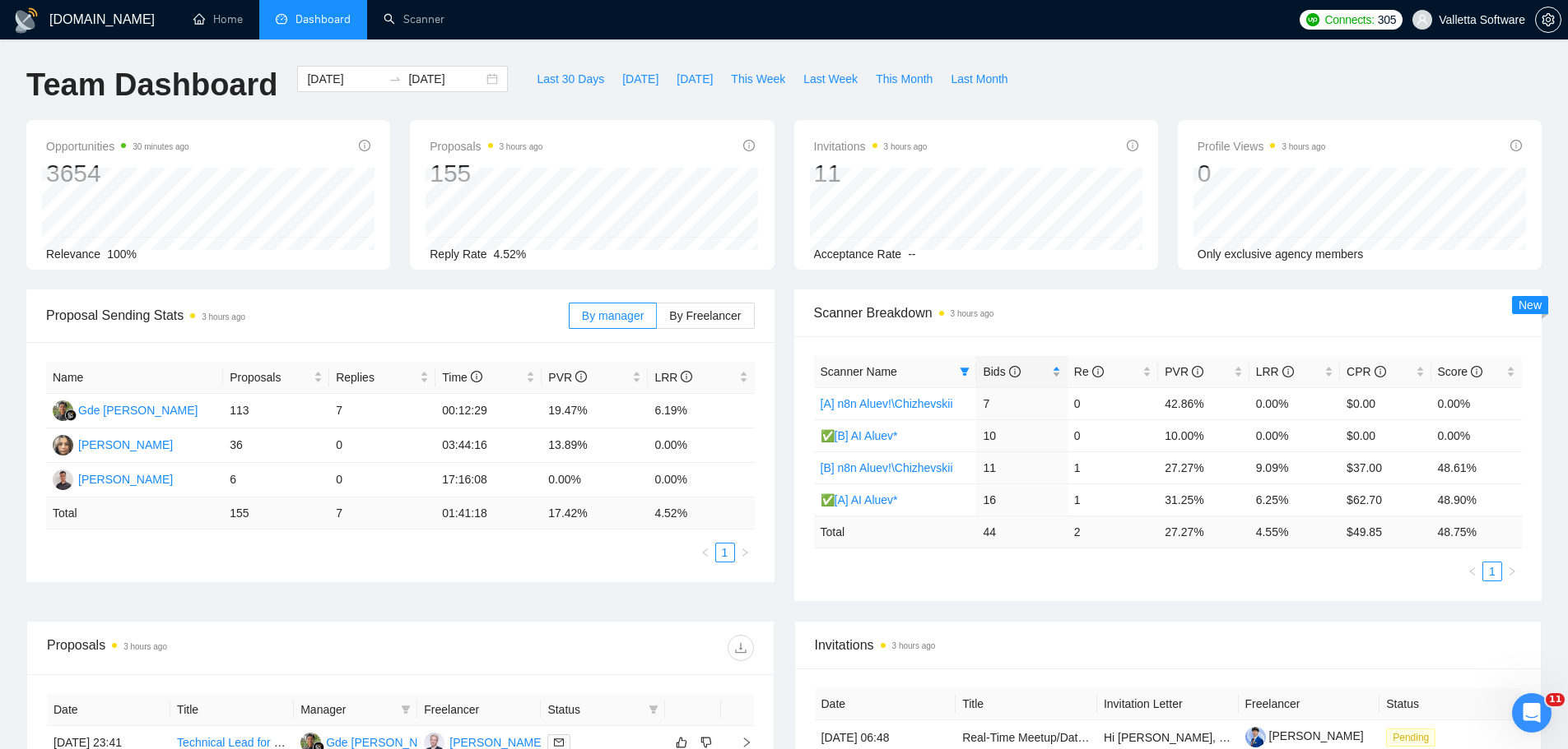
click at [1023, 372] on span "Bids" at bounding box center [1015, 372] width 65 height 18
click at [959, 365] on span at bounding box center [964, 372] width 16 height 25
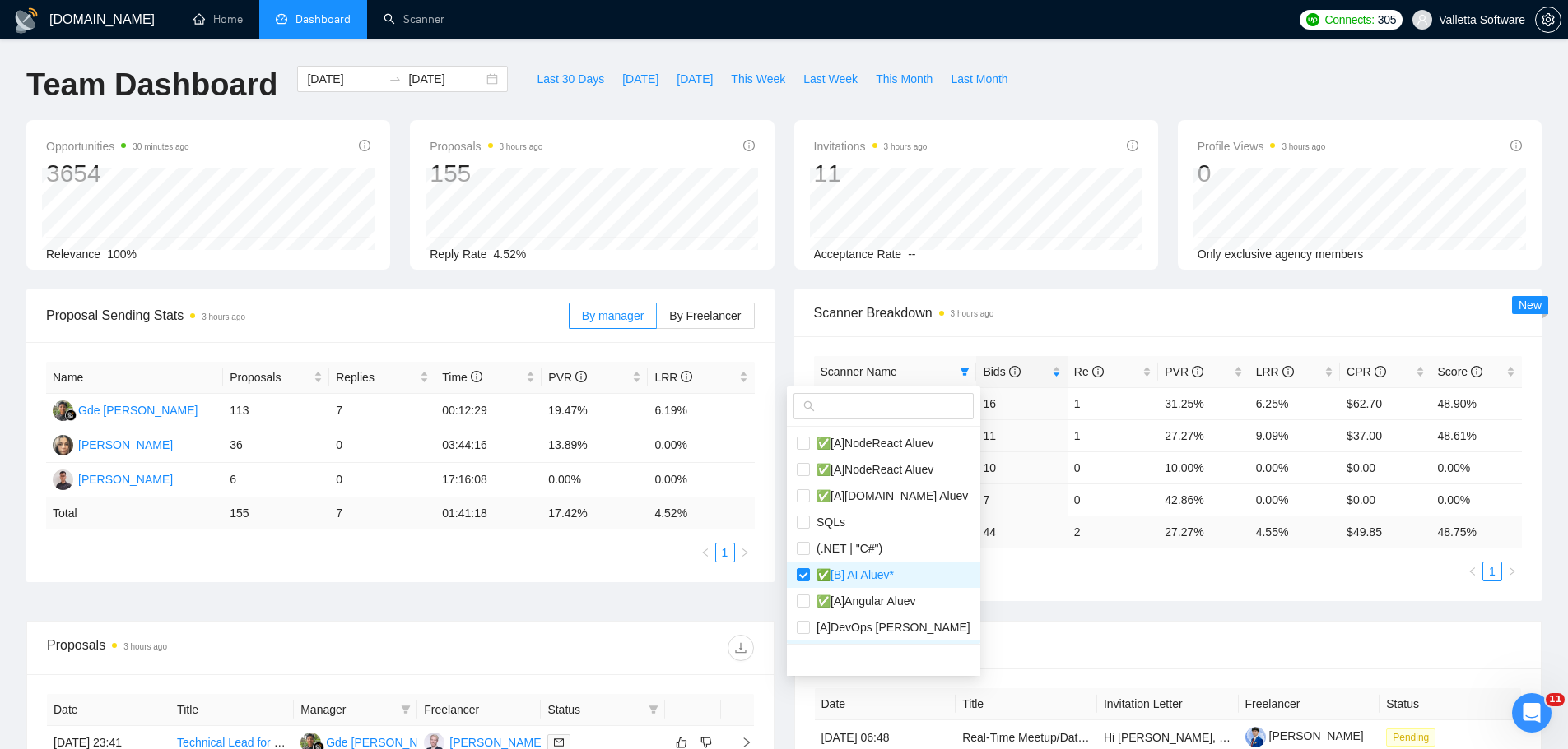
click at [913, 424] on div at bounding box center [884, 407] width 193 height 40
click at [913, 416] on span at bounding box center [884, 406] width 180 height 26
click at [912, 411] on input "text" at bounding box center [890, 406] width 145 height 18
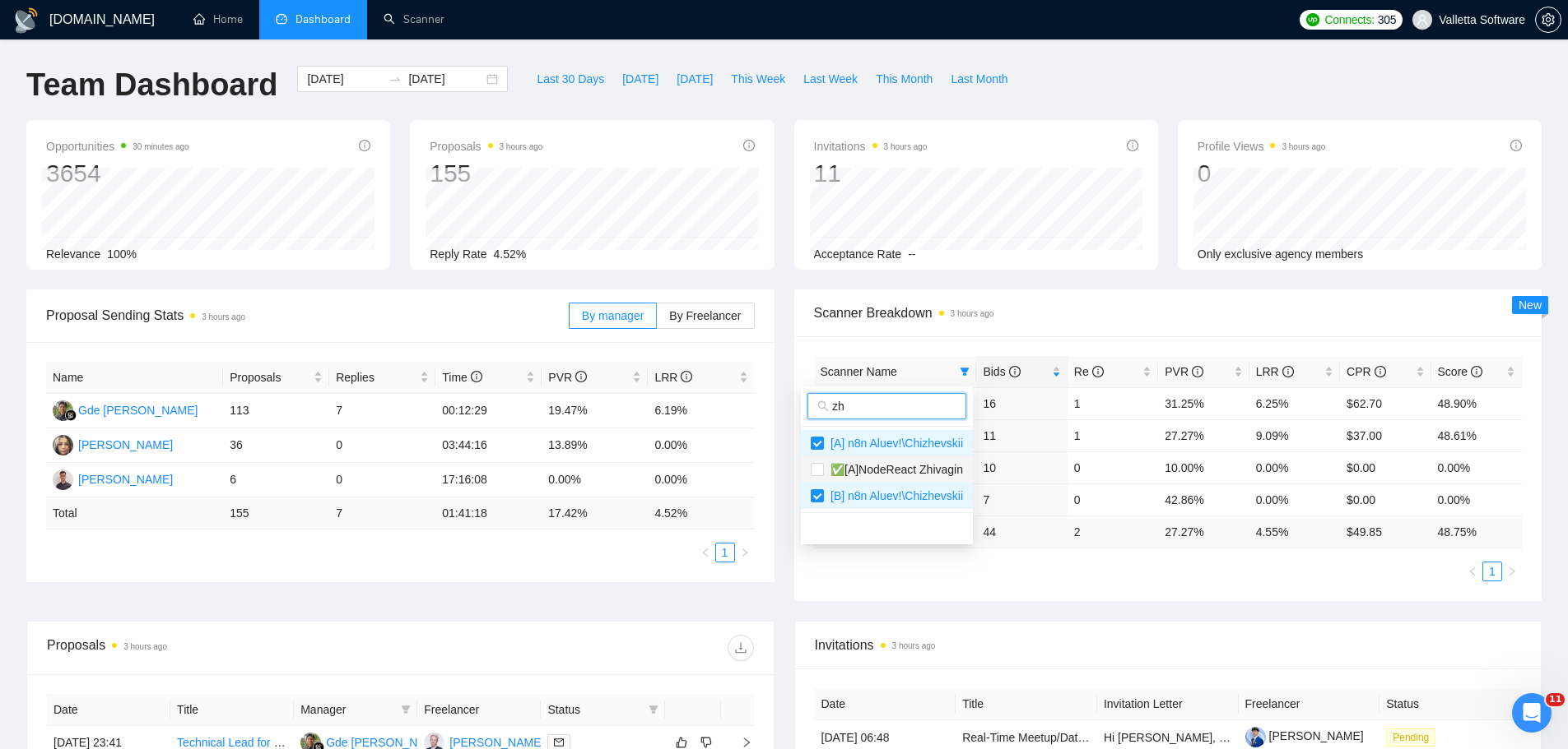
type input "zh"
click at [907, 478] on span "✅[A]NodeReact Zhivagin" at bounding box center [887, 469] width 152 height 18
checkbox input "true"
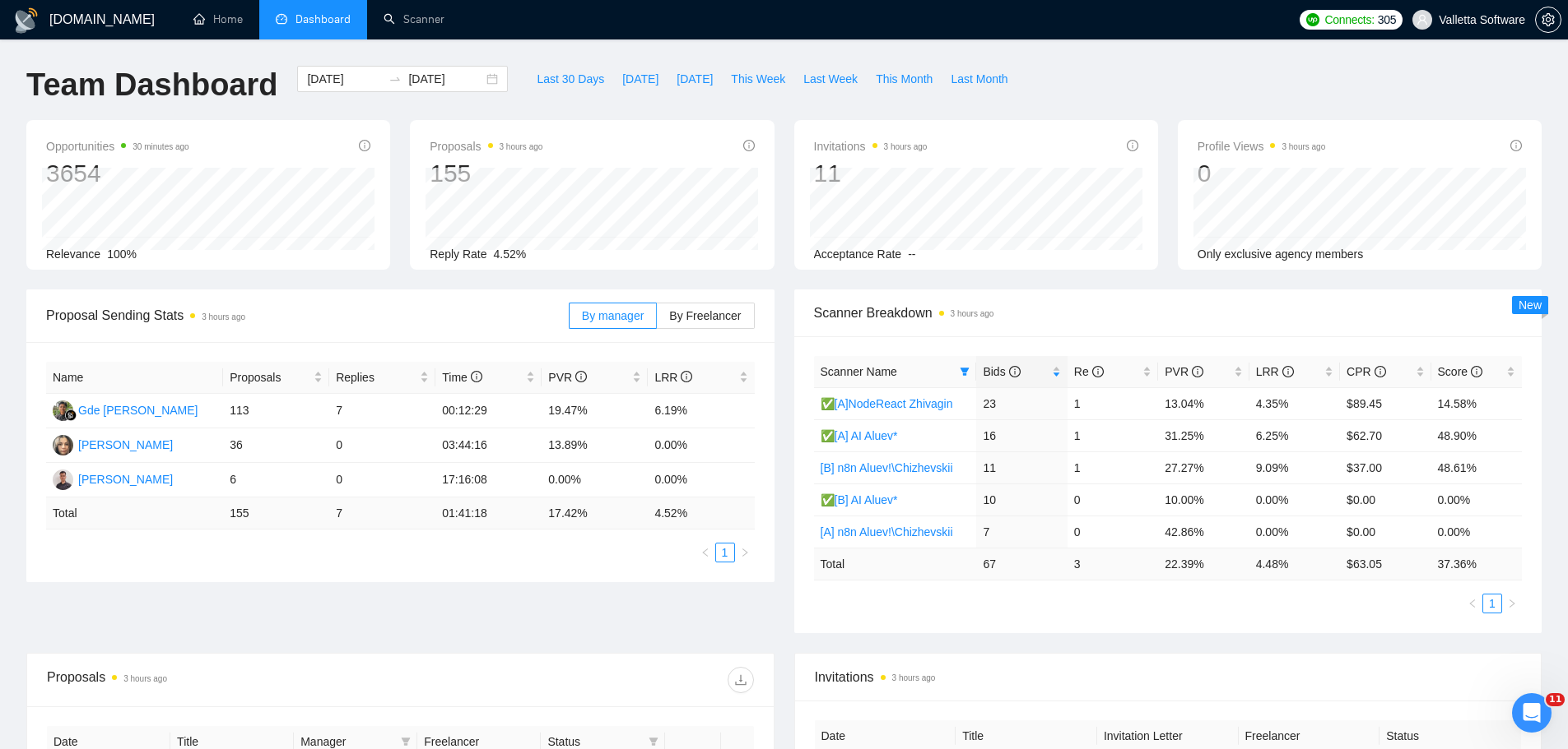
click at [955, 325] on div "Scanner Breakdown 3 hours ago" at bounding box center [1168, 313] width 708 height 47
